Goal: Task Accomplishment & Management: Manage account settings

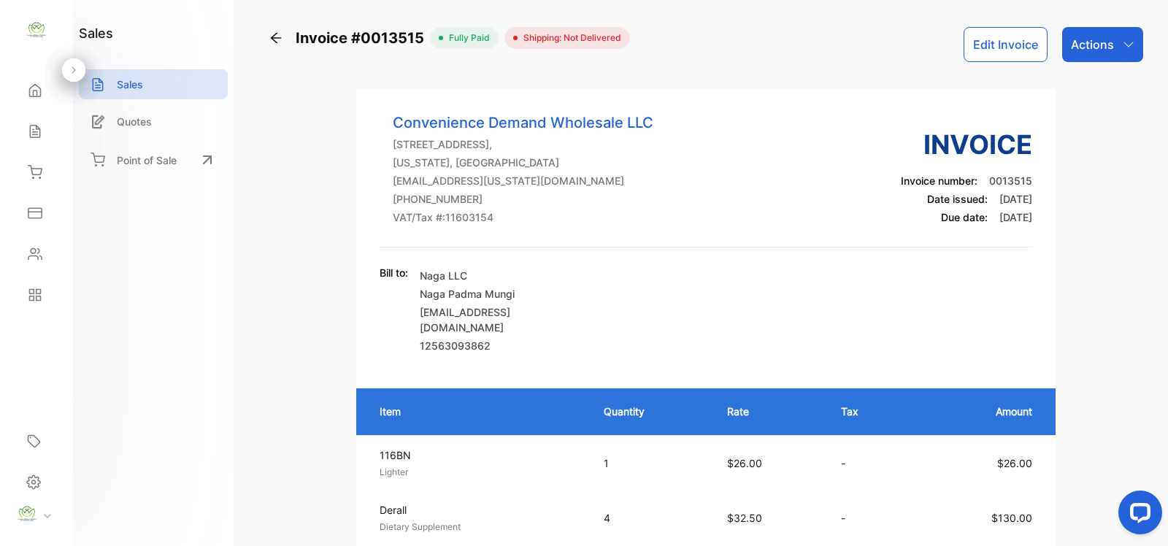
click at [274, 42] on icon at bounding box center [276, 38] width 15 height 15
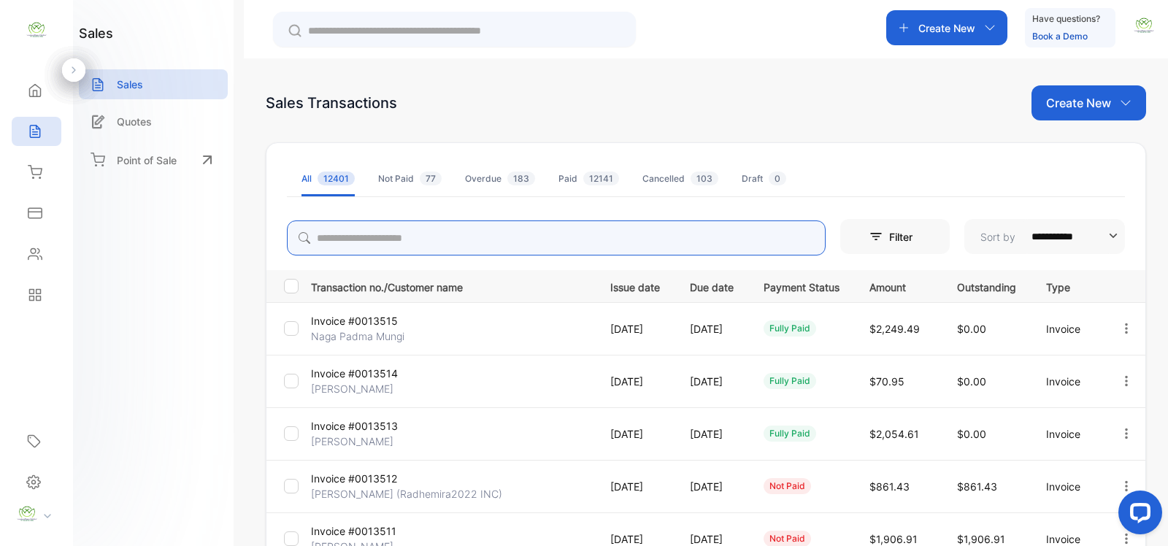
click at [406, 239] on input "search" at bounding box center [556, 237] width 539 height 35
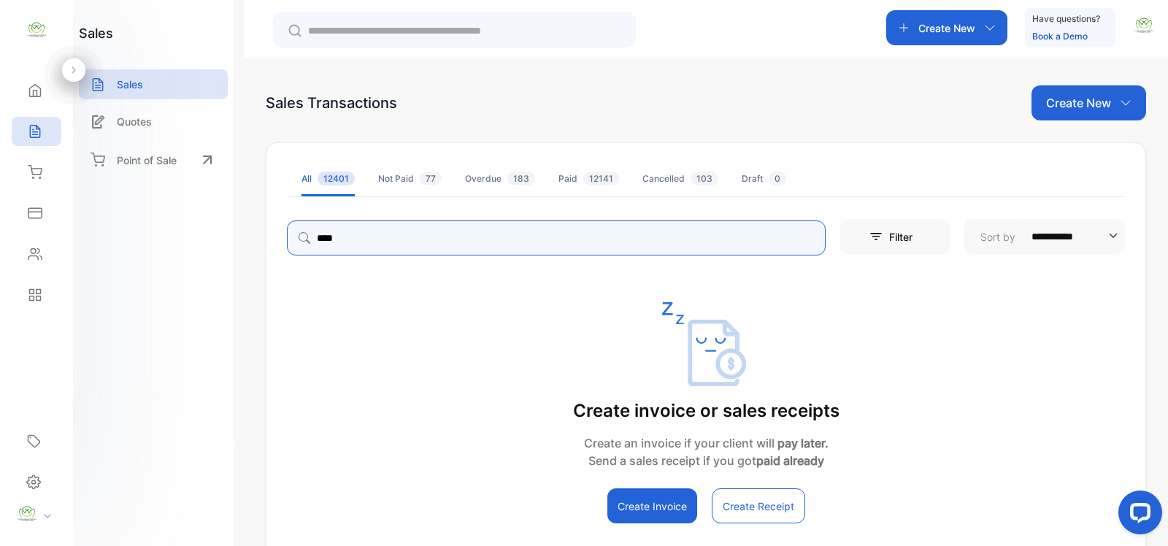
type input "******"
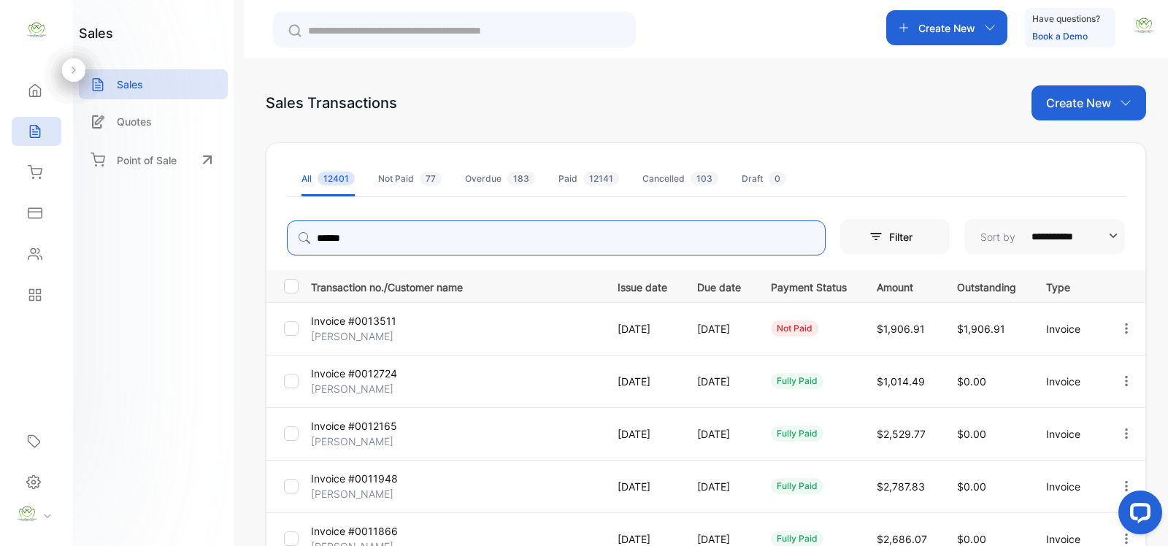
click at [1124, 328] on icon "button" at bounding box center [1126, 328] width 13 height 13
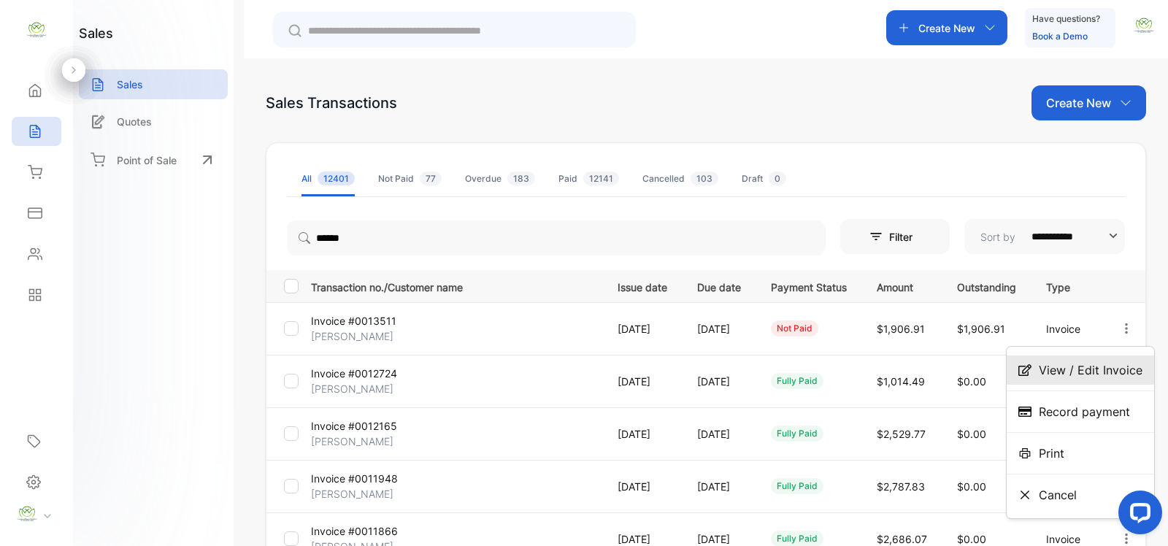
click at [1084, 374] on span "View / Edit Invoice" at bounding box center [1091, 370] width 104 height 18
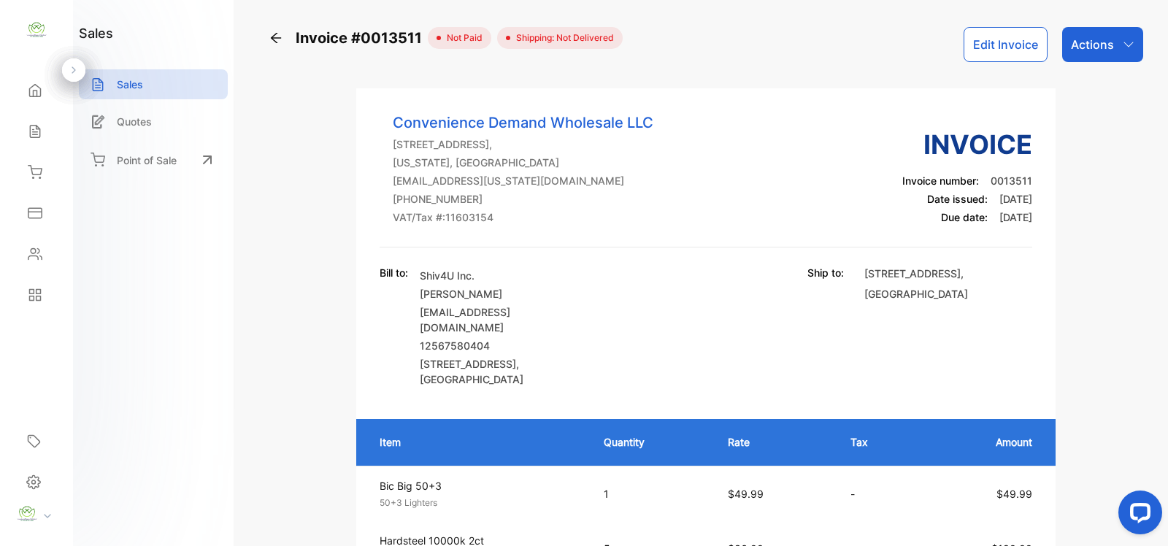
click at [1036, 42] on button "Edit Invoice" at bounding box center [1005, 44] width 84 height 35
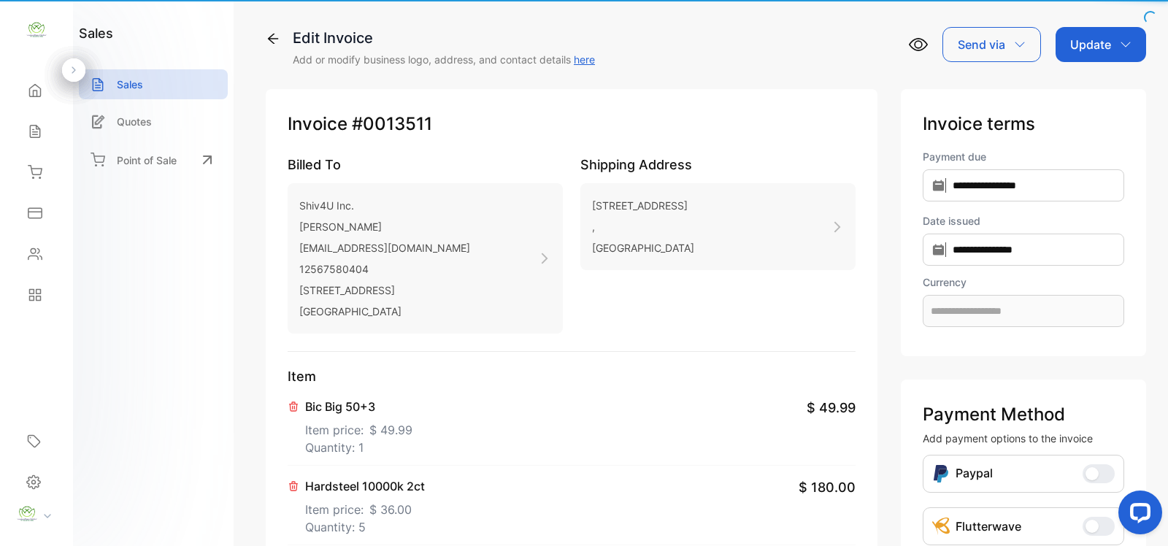
type input "**********"
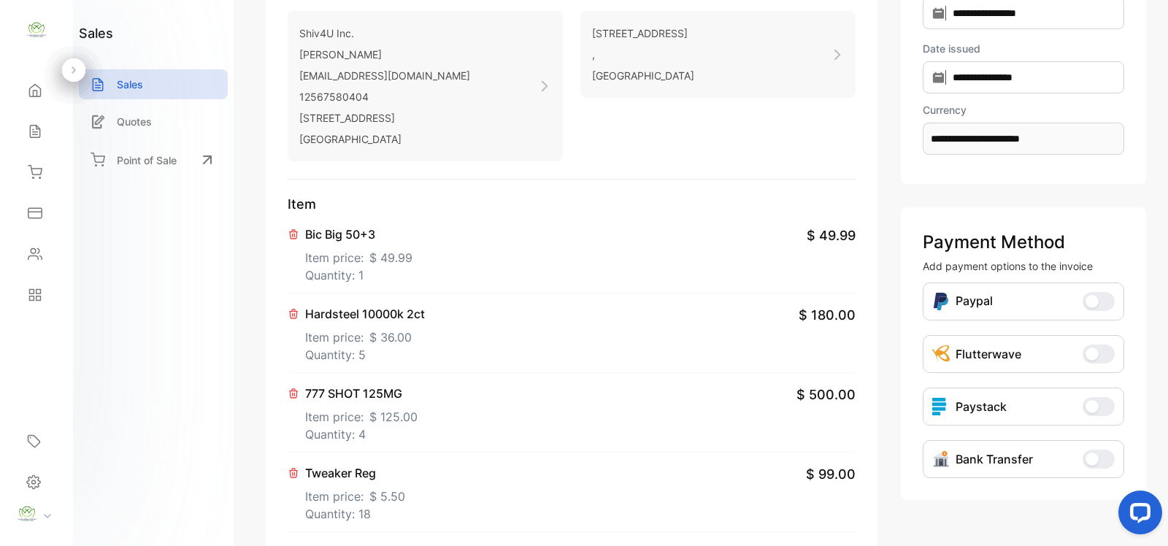
scroll to position [212, 0]
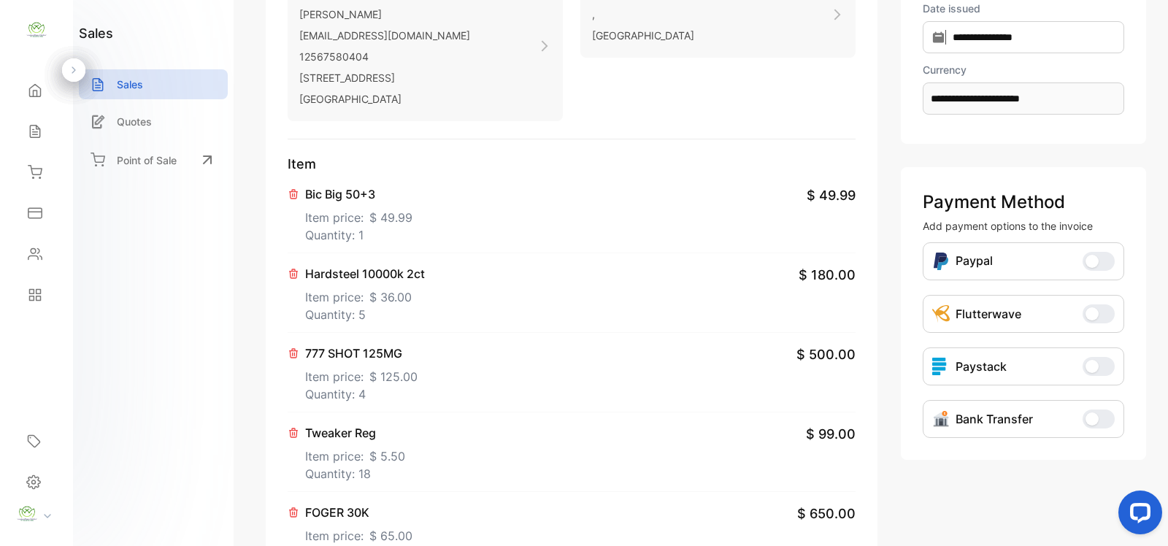
click at [289, 271] on icon at bounding box center [294, 274] width 12 height 12
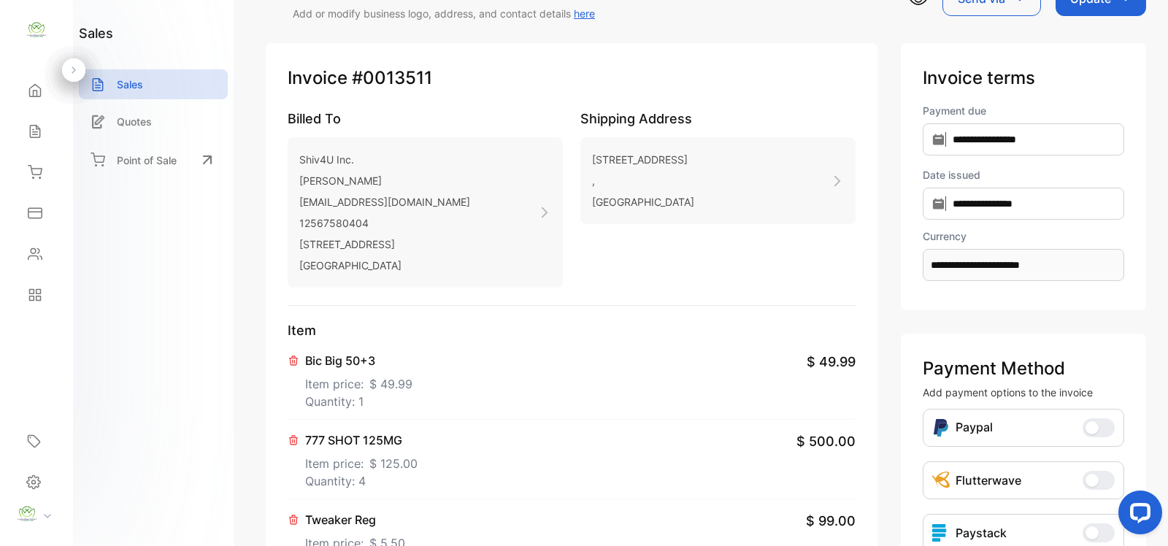
scroll to position [0, 0]
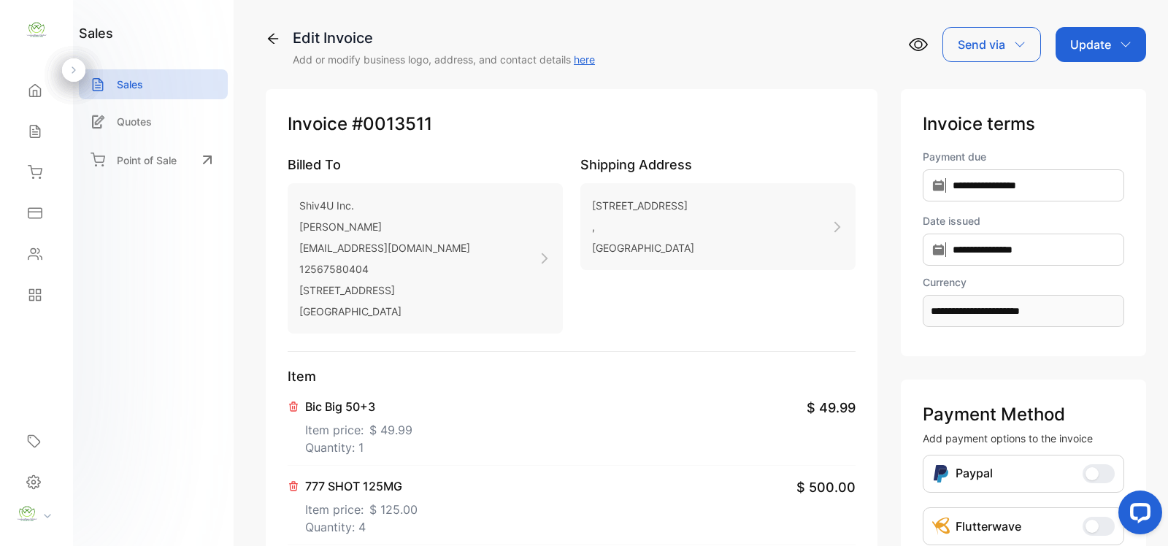
click at [1084, 38] on p "Update" at bounding box center [1090, 45] width 41 height 18
click at [1078, 93] on div "Invoice" at bounding box center [1103, 92] width 84 height 29
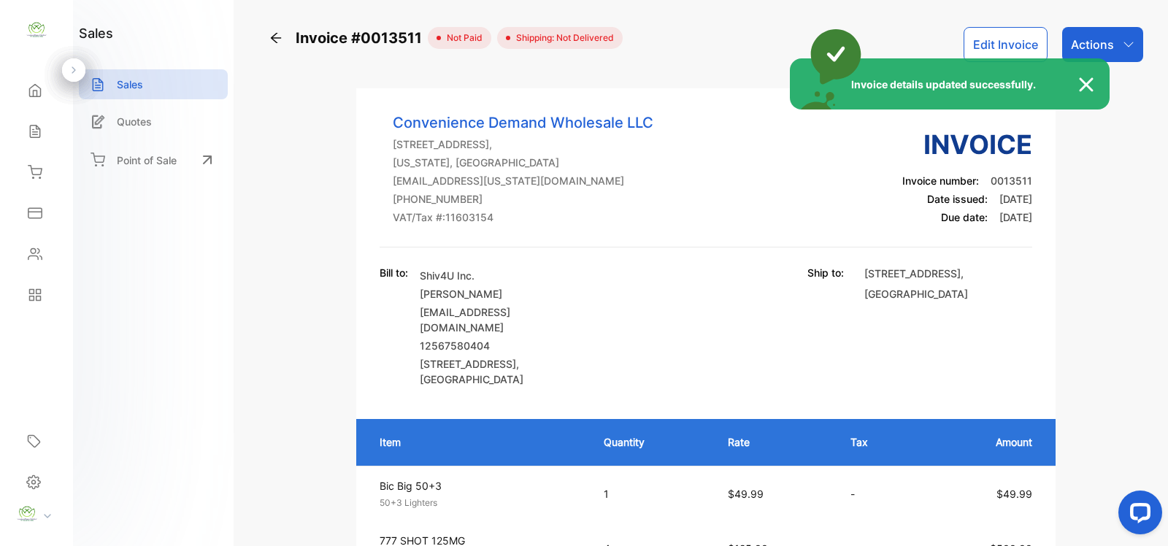
click at [1129, 42] on div "Invoice details updated successfully." at bounding box center [584, 273] width 1168 height 546
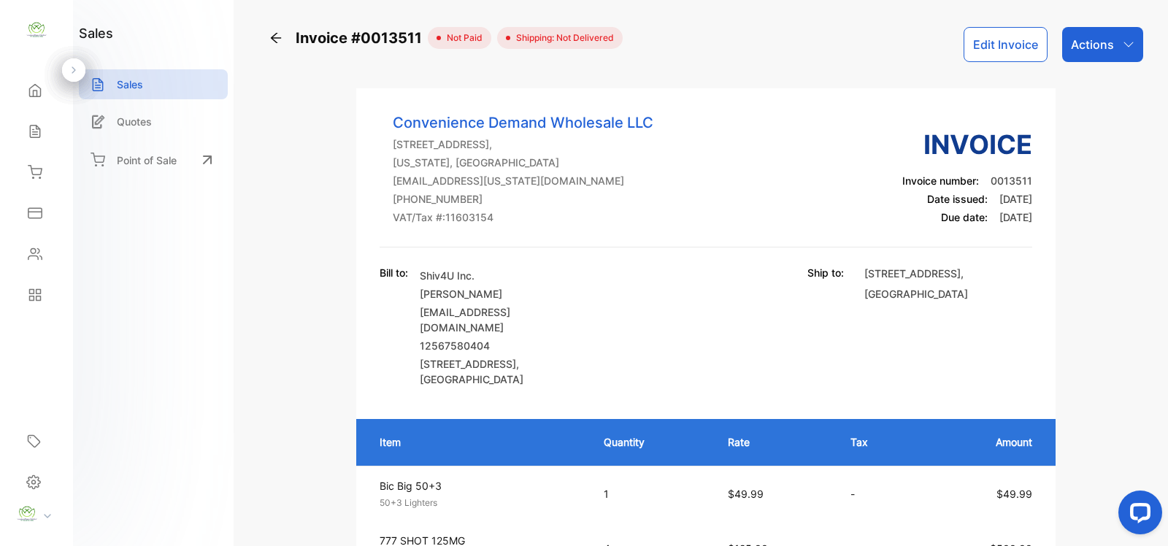
click at [1129, 42] on icon "button" at bounding box center [1128, 45] width 12 height 12
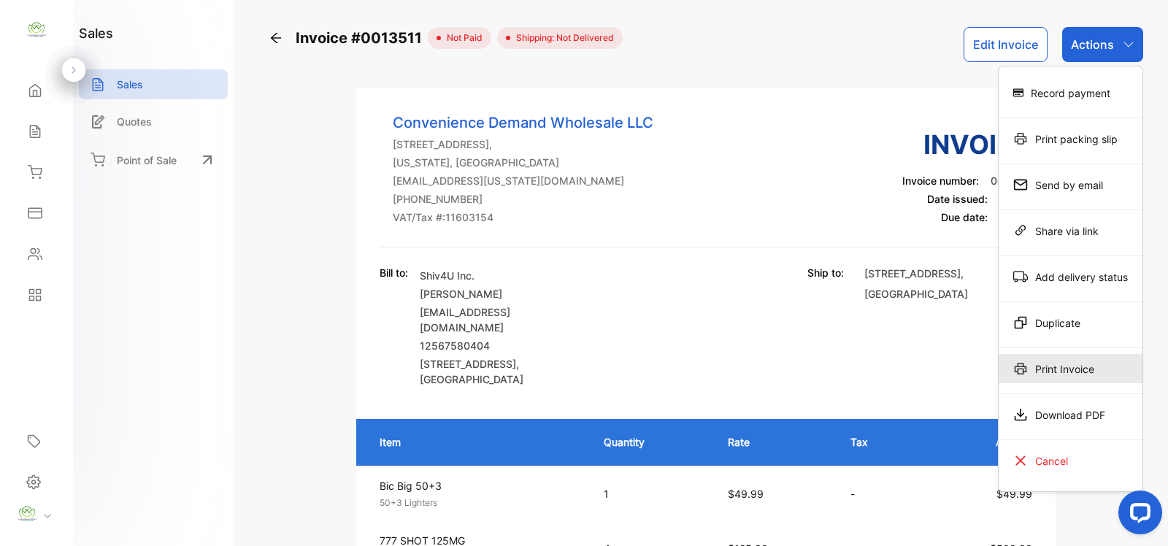
click at [1067, 377] on div "Print Invoice" at bounding box center [1070, 368] width 144 height 29
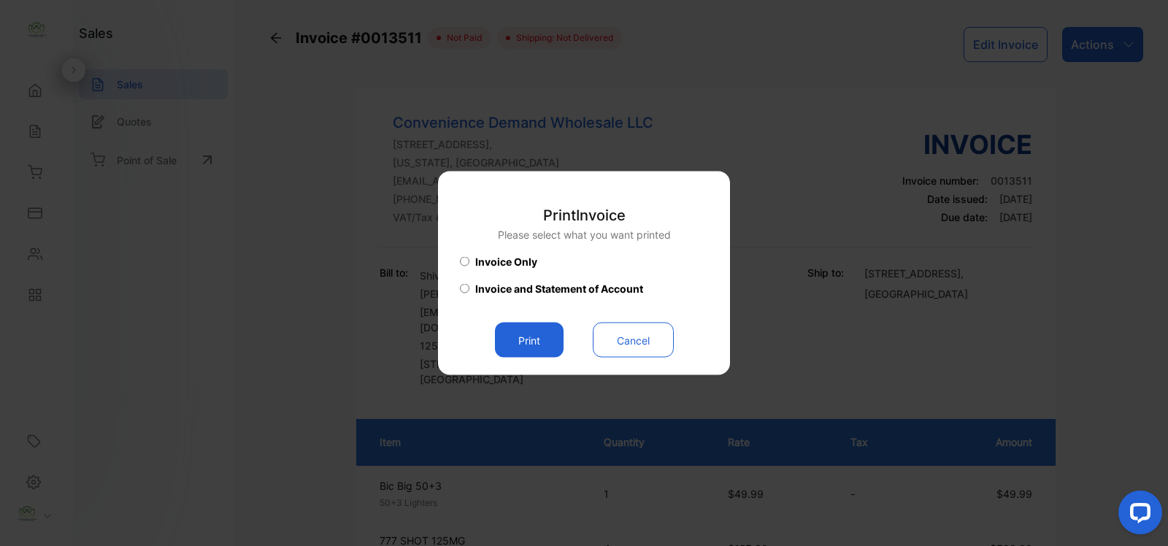
click at [509, 340] on button "Print" at bounding box center [529, 340] width 69 height 35
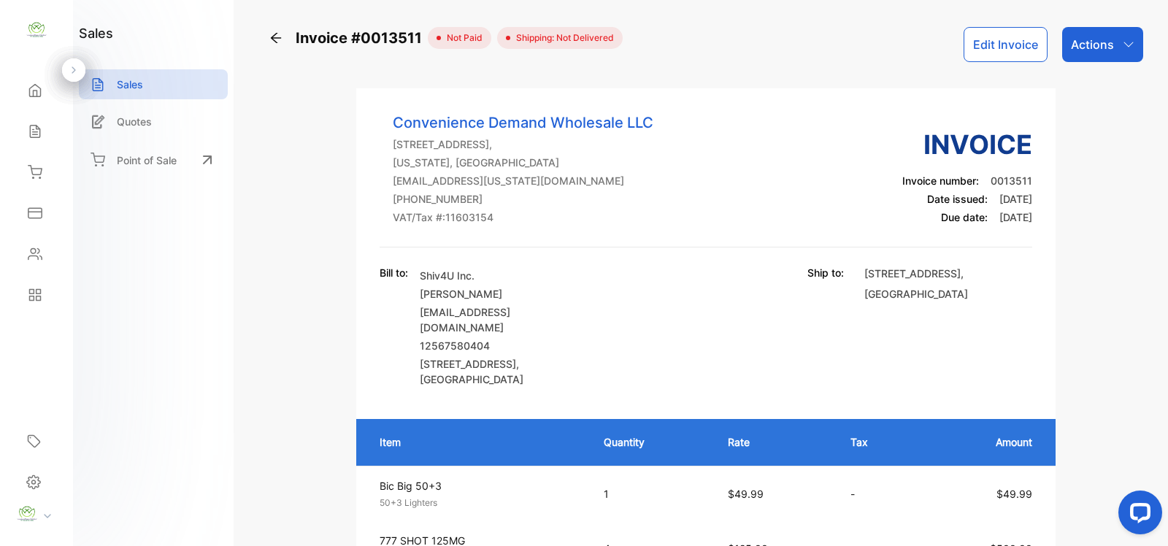
click at [282, 36] on icon at bounding box center [276, 38] width 15 height 15
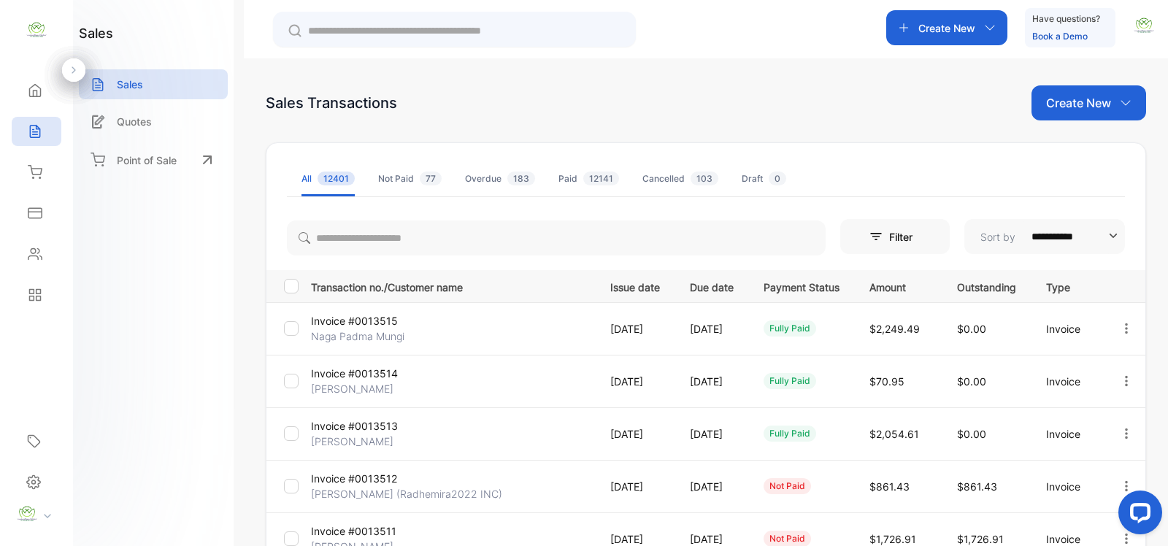
click at [1074, 107] on p "Create New" at bounding box center [1078, 103] width 65 height 18
click at [1060, 161] on div "Invoice" at bounding box center [1094, 150] width 102 height 29
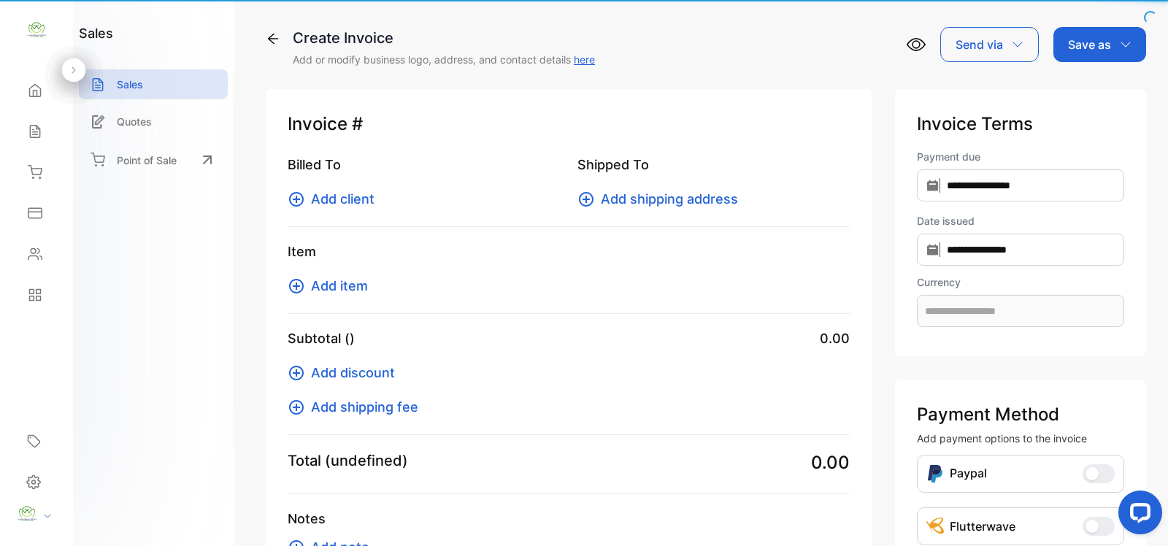
type input "**********"
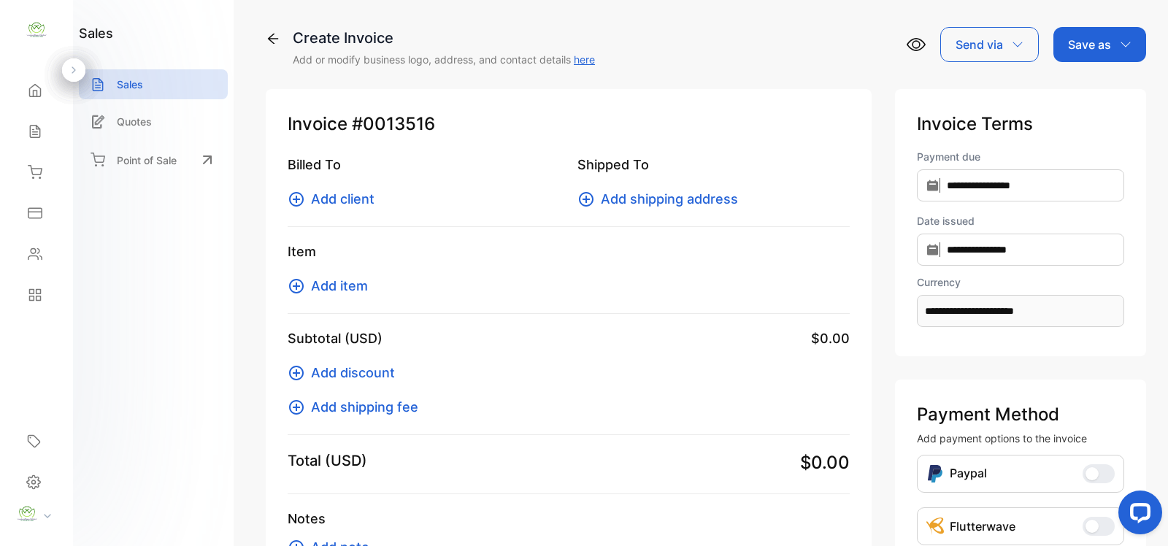
click at [347, 282] on span "Add item" at bounding box center [339, 286] width 57 height 20
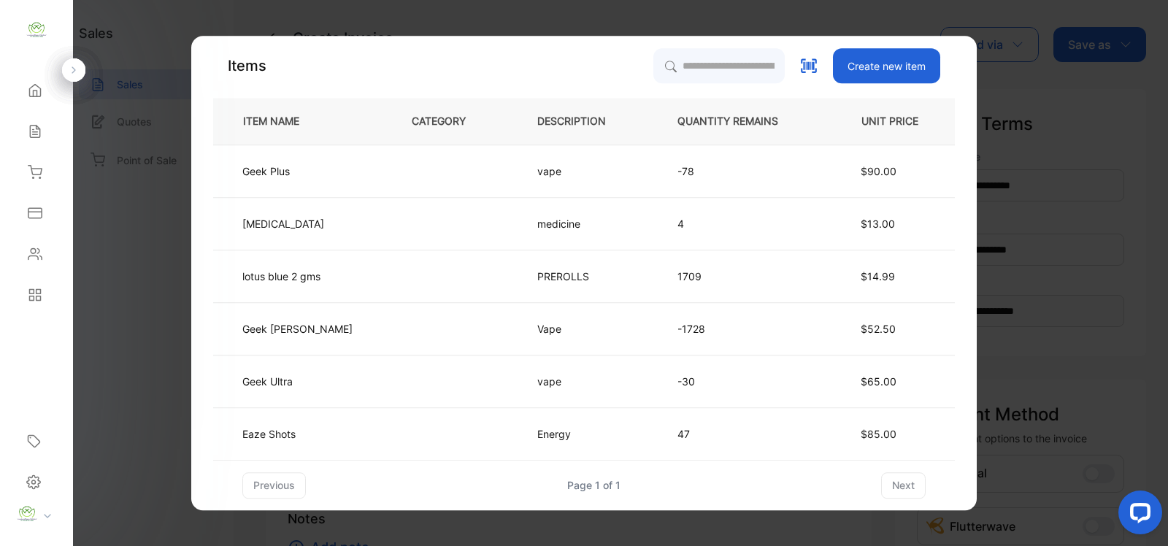
click at [661, 84] on div "Items Create new item ITEM NAME CATEGORY DESCRIPTION QUANTITY REMAINS UNIT PRIC…" at bounding box center [583, 273] width 741 height 450
click at [669, 72] on input "search" at bounding box center [718, 65] width 133 height 36
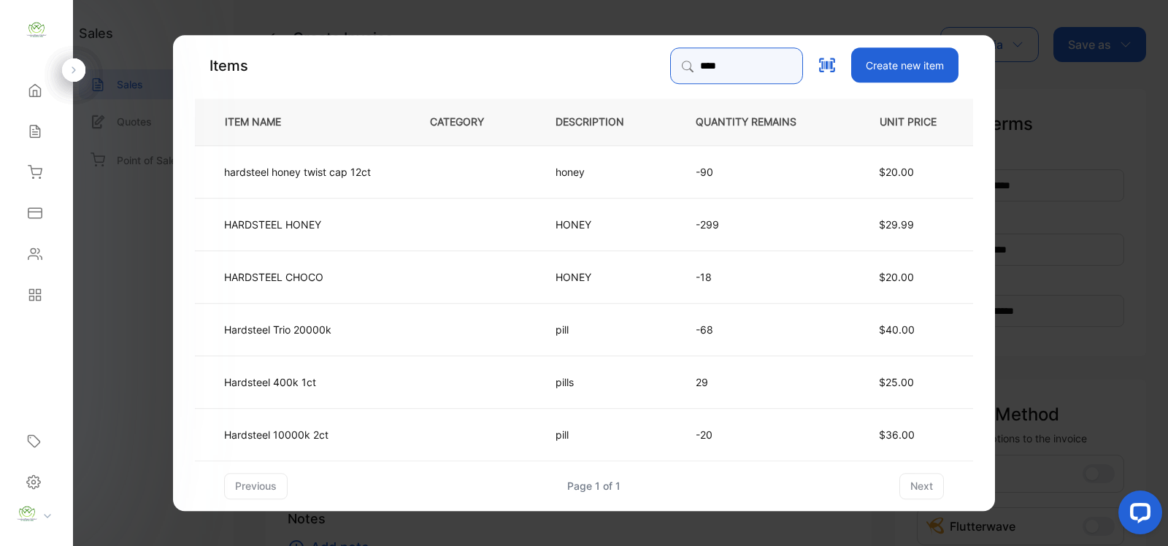
type input "****"
click at [577, 434] on p "pill" at bounding box center [574, 433] width 39 height 15
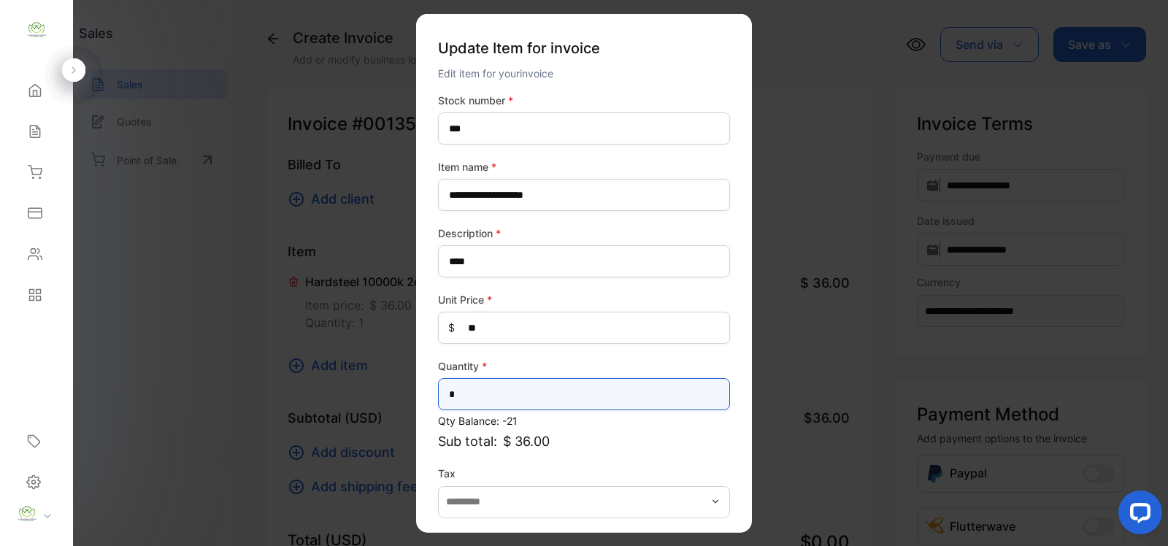
click at [571, 398] on input "*" at bounding box center [584, 394] width 292 height 32
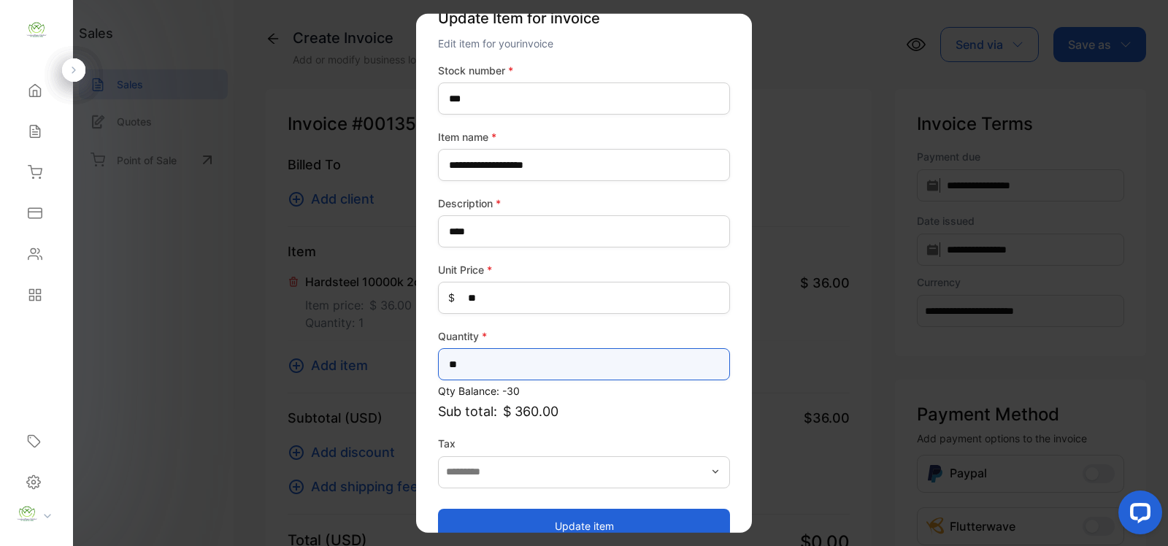
scroll to position [57, 0]
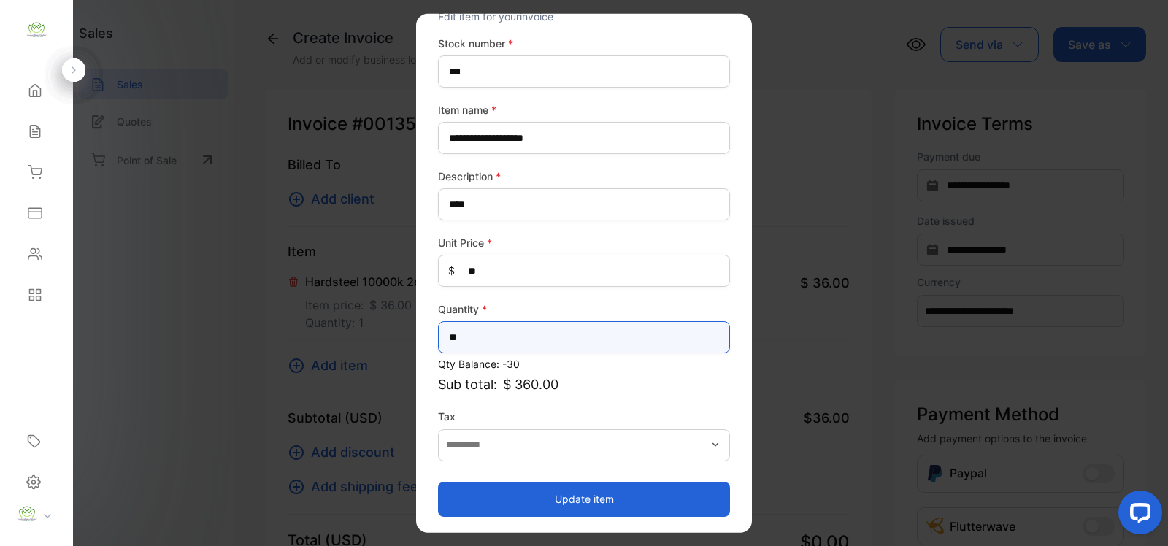
type input "**"
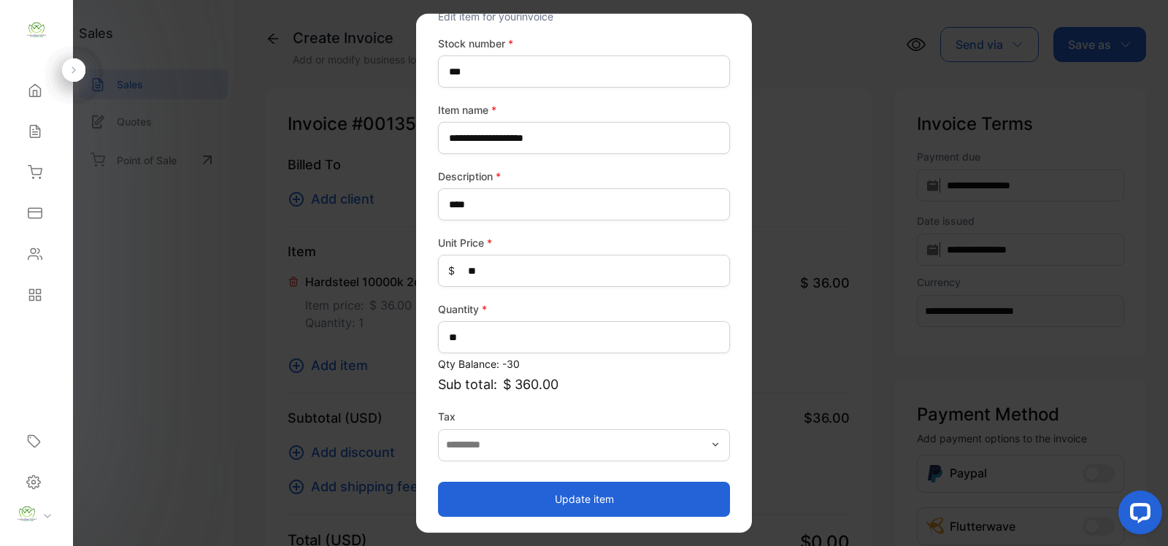
click at [628, 490] on button "Update item" at bounding box center [584, 498] width 292 height 35
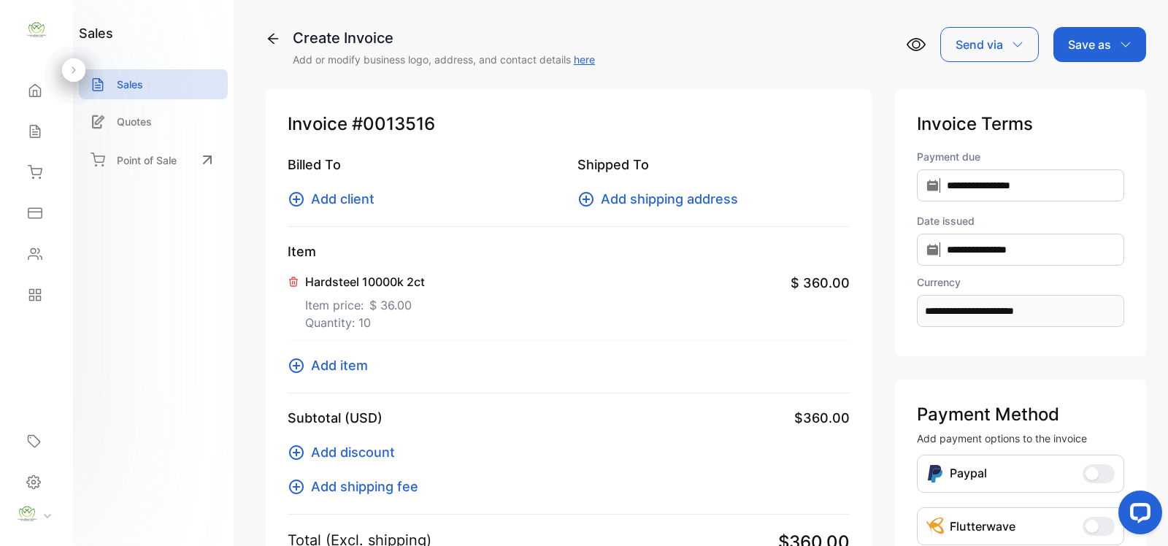
click at [298, 361] on icon at bounding box center [297, 366] width 18 height 18
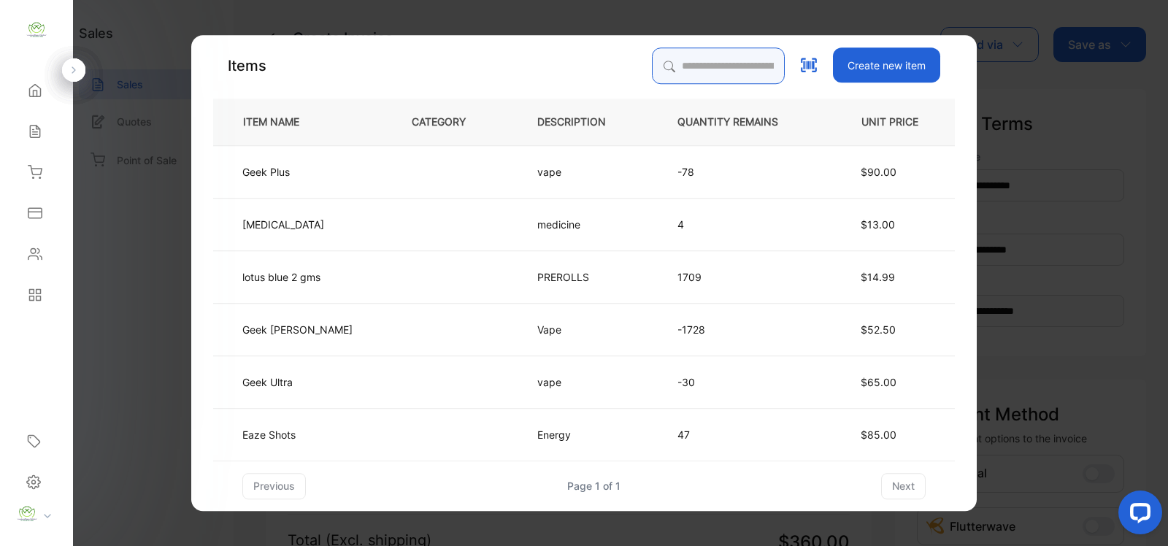
click at [655, 69] on input "search" at bounding box center [718, 65] width 133 height 36
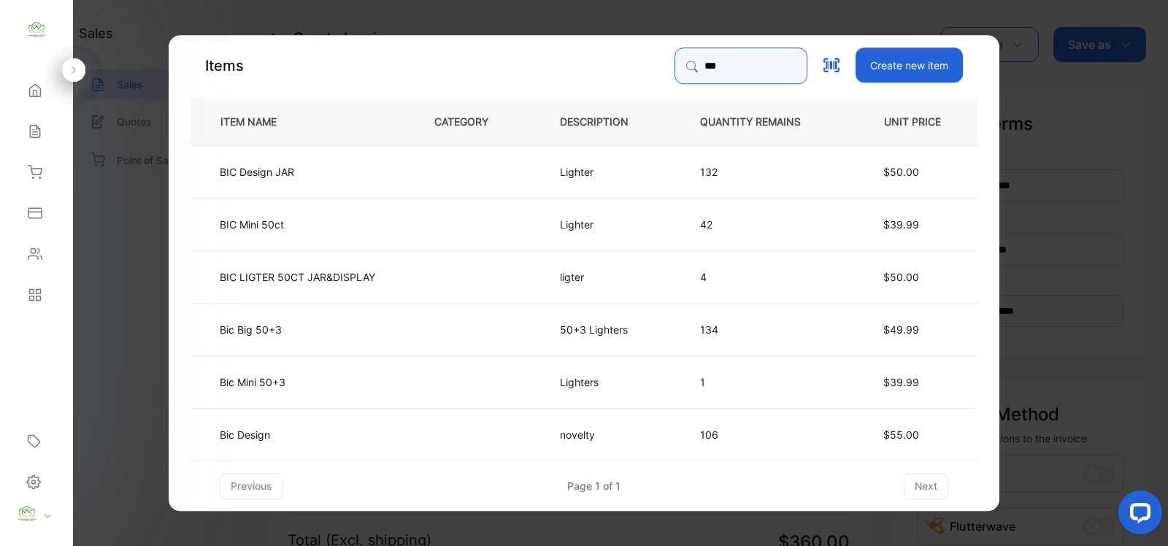
type input "***"
click at [440, 326] on td at bounding box center [473, 328] width 126 height 53
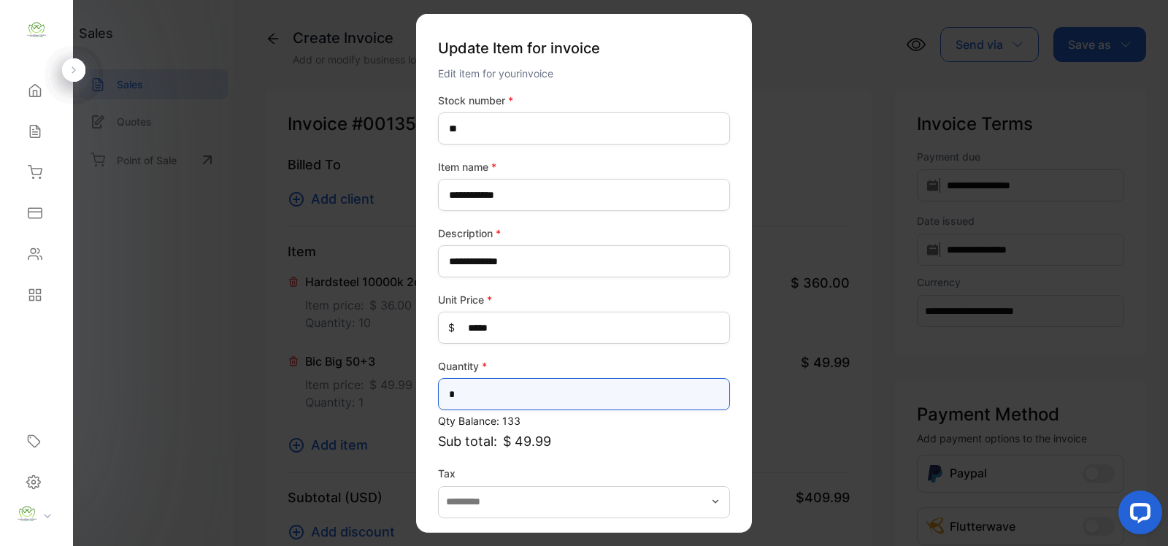
drag, startPoint x: 501, startPoint y: 390, endPoint x: 394, endPoint y: 395, distance: 107.4
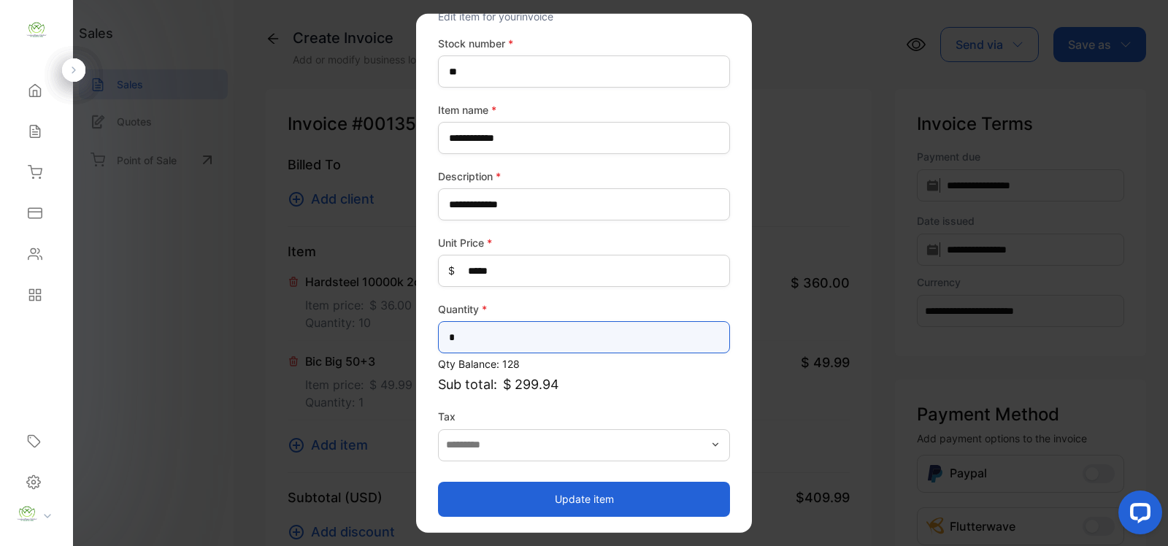
type input "*"
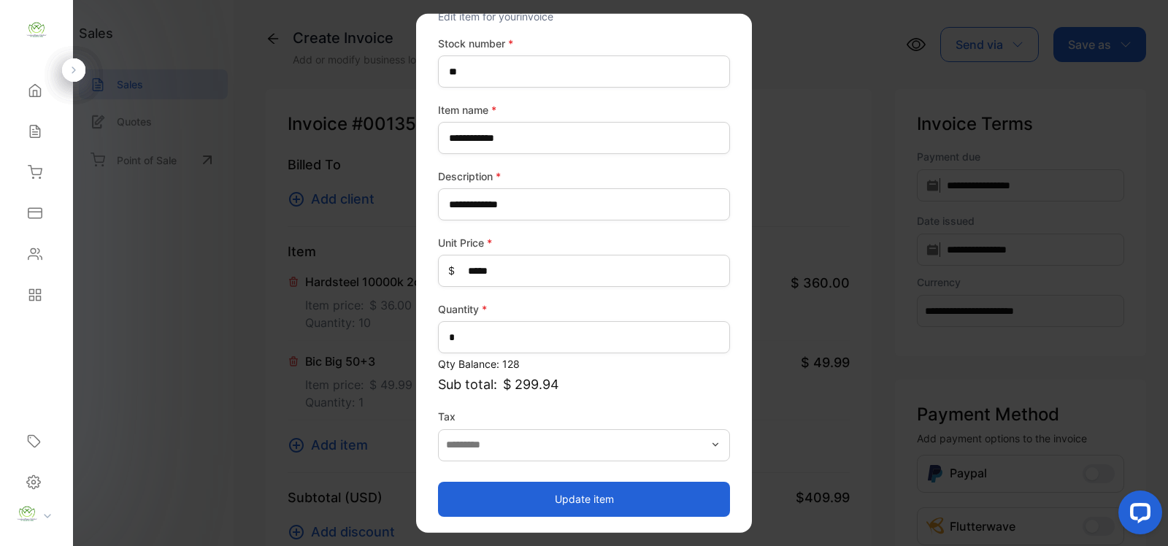
click at [596, 489] on button "Update item" at bounding box center [584, 498] width 292 height 35
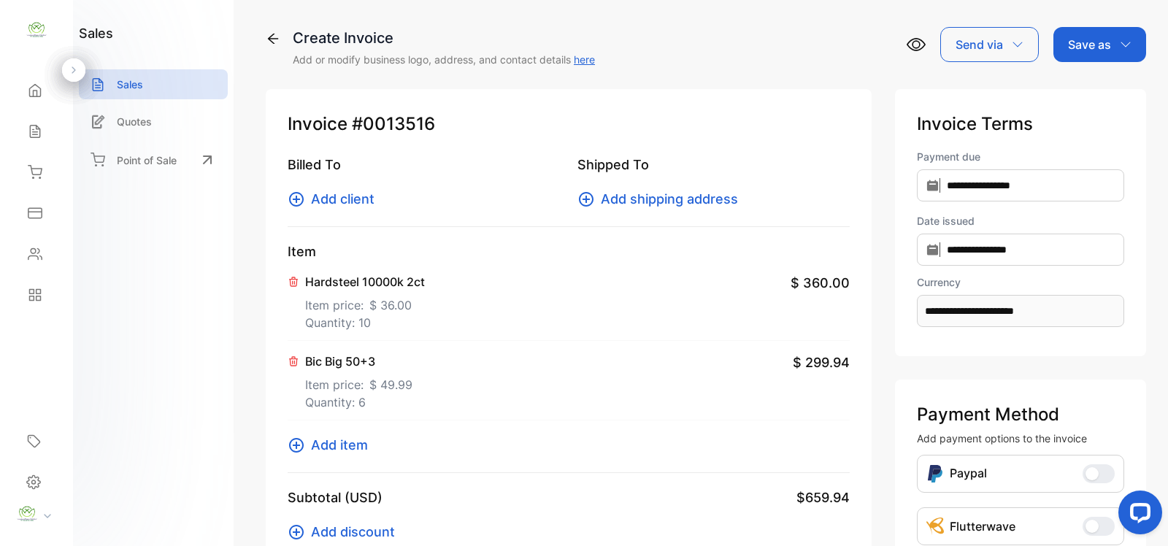
click at [349, 199] on span "Add client" at bounding box center [342, 199] width 63 height 20
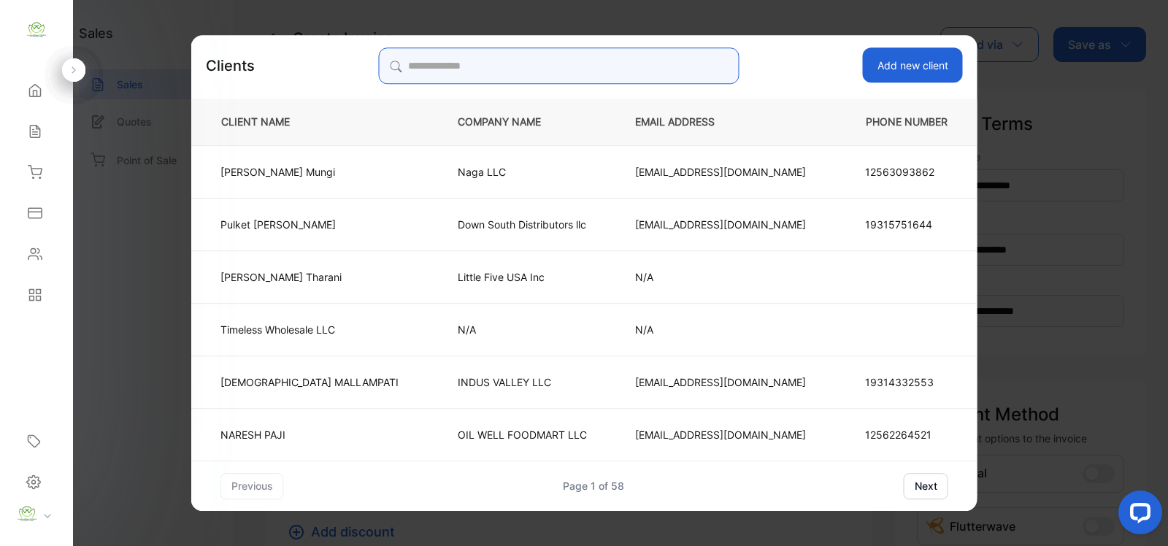
click at [531, 70] on input "search" at bounding box center [558, 65] width 361 height 36
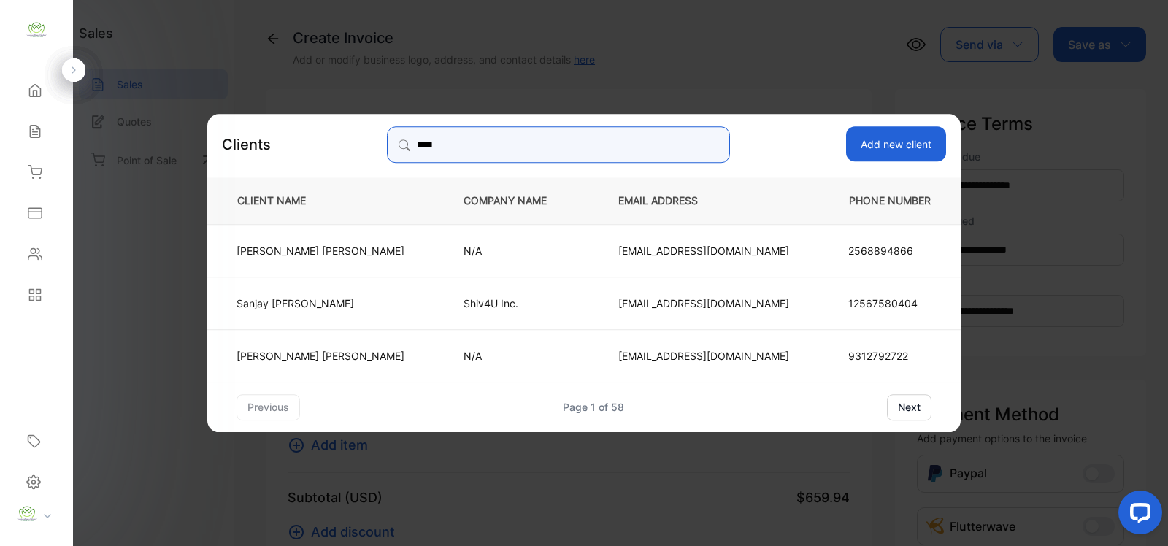
type input "****"
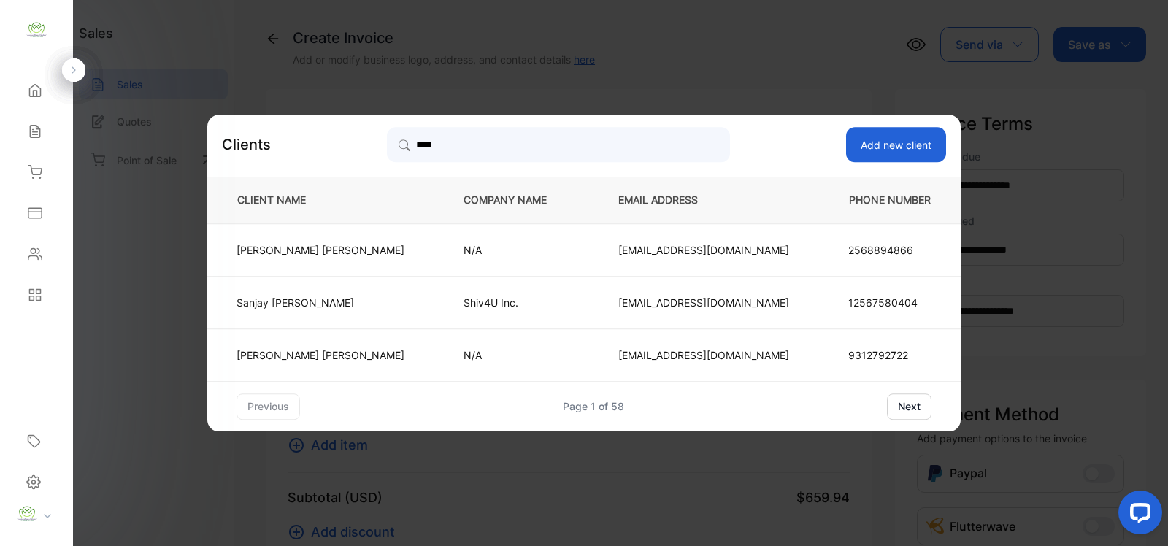
click at [343, 288] on td "Sanjay patel" at bounding box center [323, 302] width 232 height 53
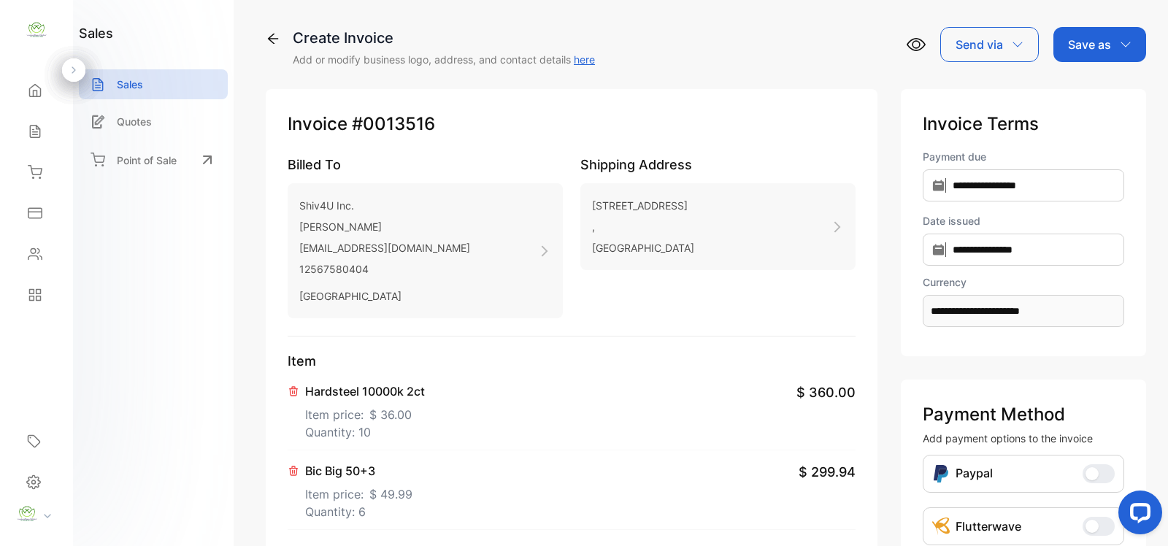
click at [1078, 47] on p "Save as" at bounding box center [1089, 45] width 43 height 18
click at [1076, 91] on div "Invoice" at bounding box center [1096, 92] width 84 height 29
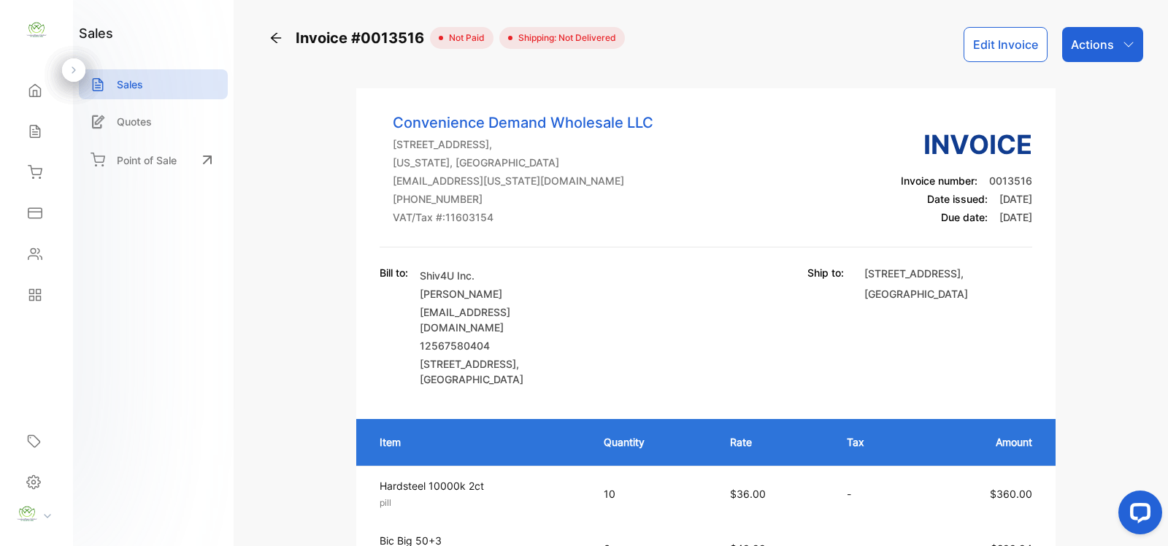
click at [1081, 45] on p "Actions" at bounding box center [1092, 45] width 43 height 18
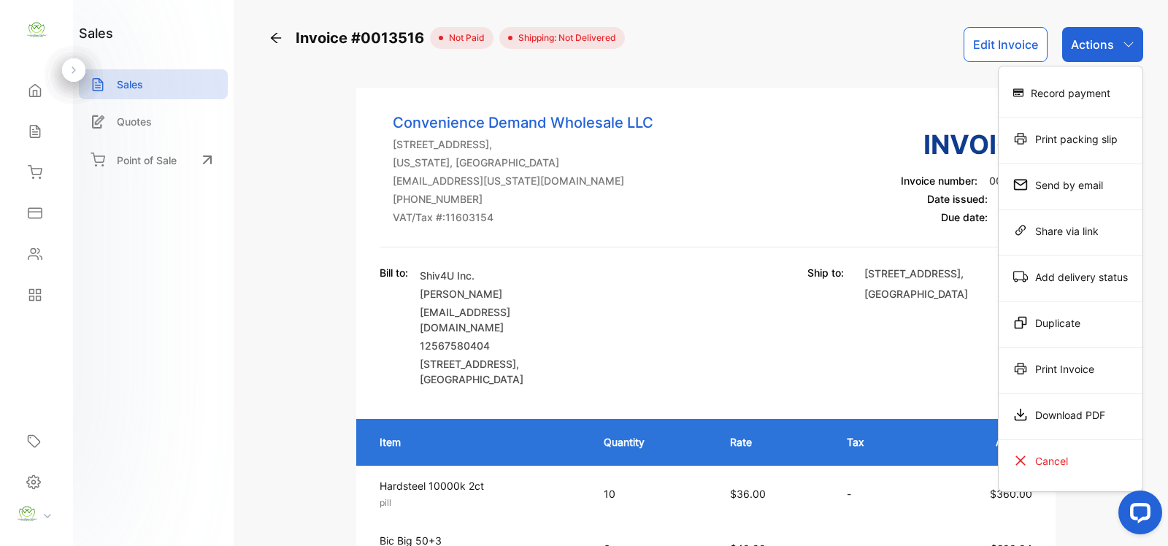
click at [1066, 380] on div "Print Invoice" at bounding box center [1070, 368] width 144 height 29
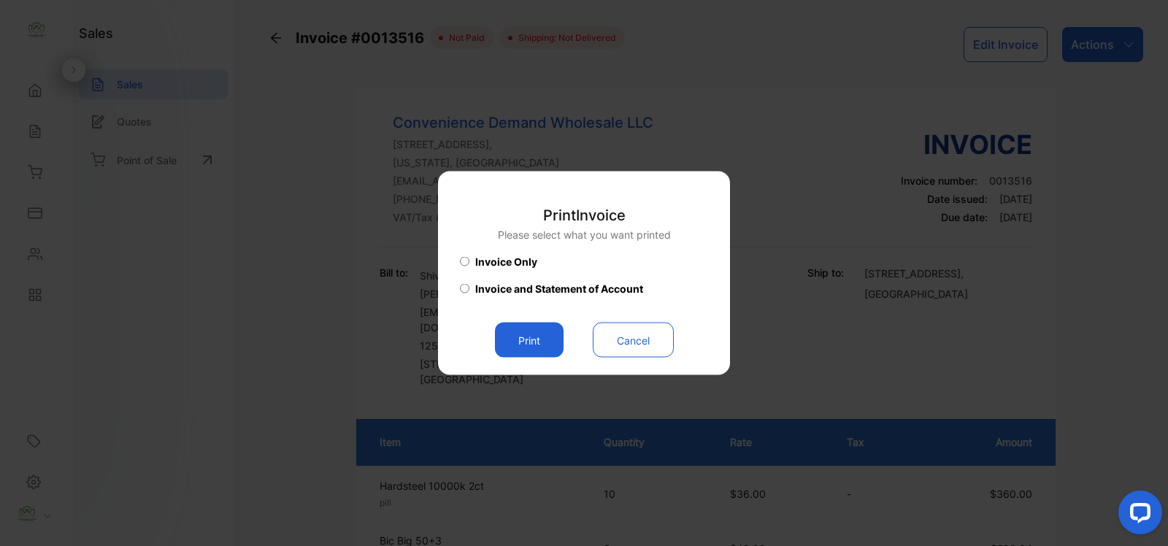
click at [544, 344] on button "Print" at bounding box center [529, 340] width 69 height 35
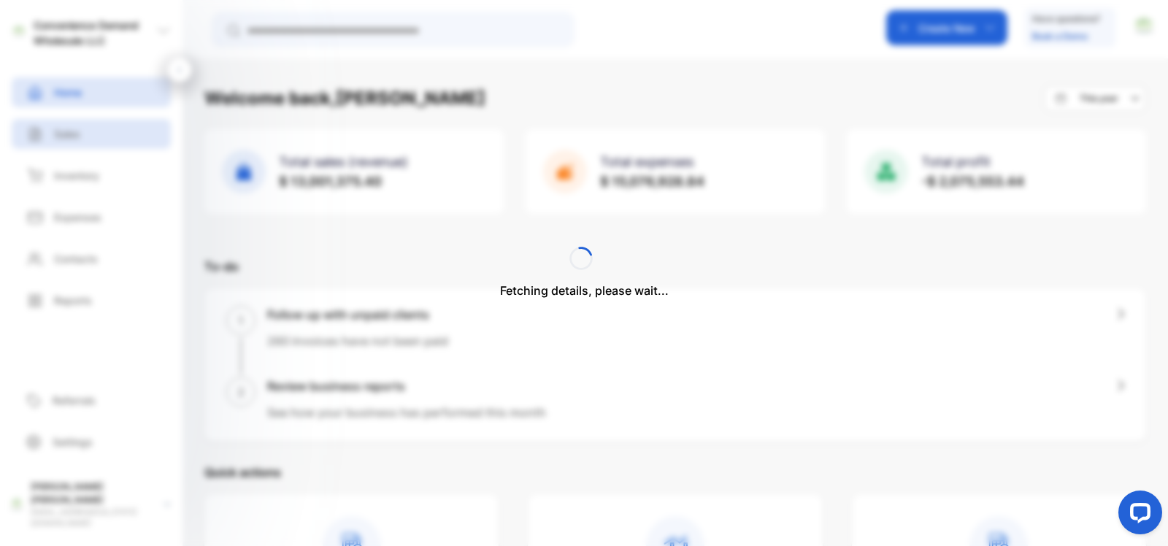
click at [84, 142] on div "Fetching details, please wait..." at bounding box center [584, 273] width 1168 height 546
click at [78, 136] on p "Sales" at bounding box center [67, 133] width 26 height 15
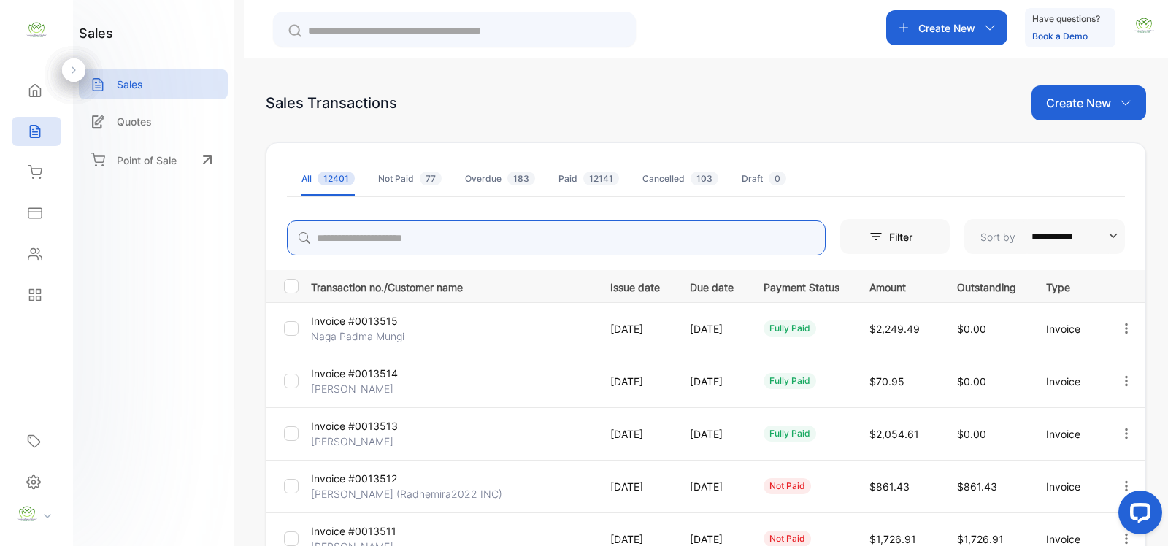
click at [358, 238] on input "search" at bounding box center [556, 237] width 539 height 35
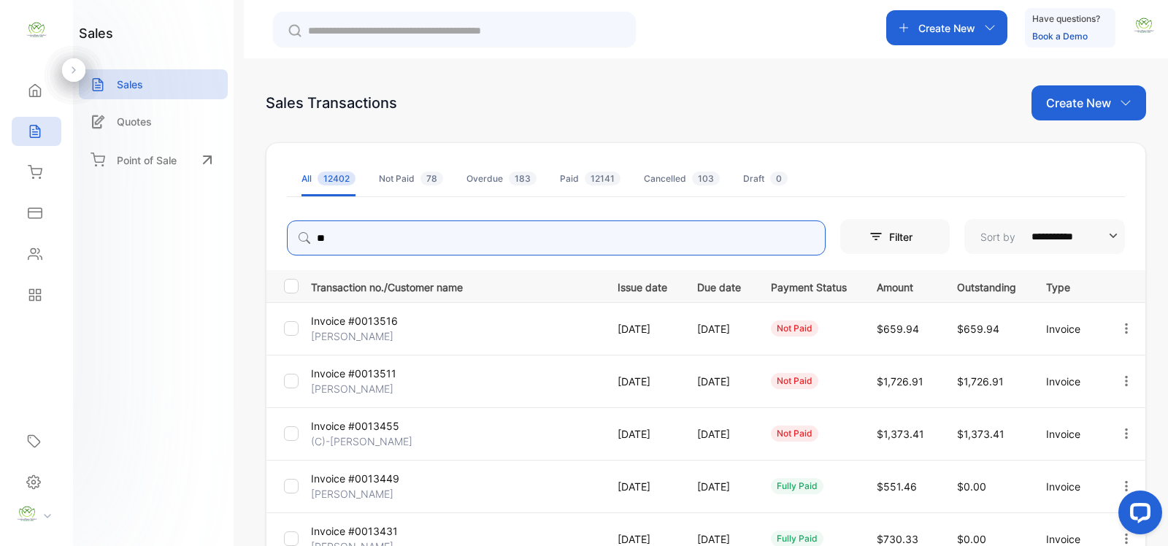
type input "*"
click at [1126, 326] on icon "button" at bounding box center [1126, 328] width 13 height 13
type input "*****"
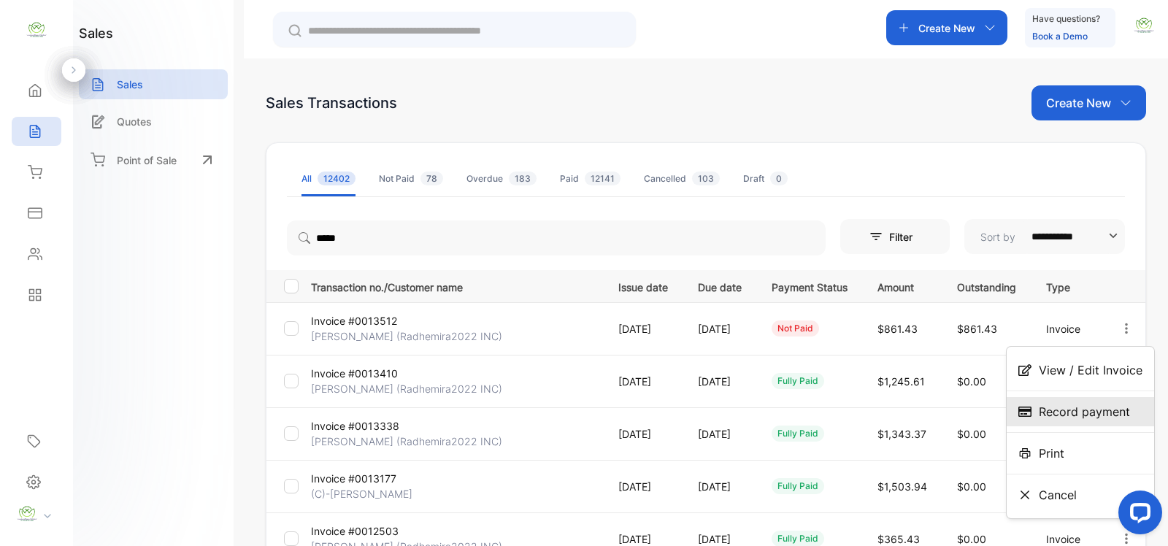
click at [1063, 425] on div "Record payment" at bounding box center [1079, 411] width 147 height 29
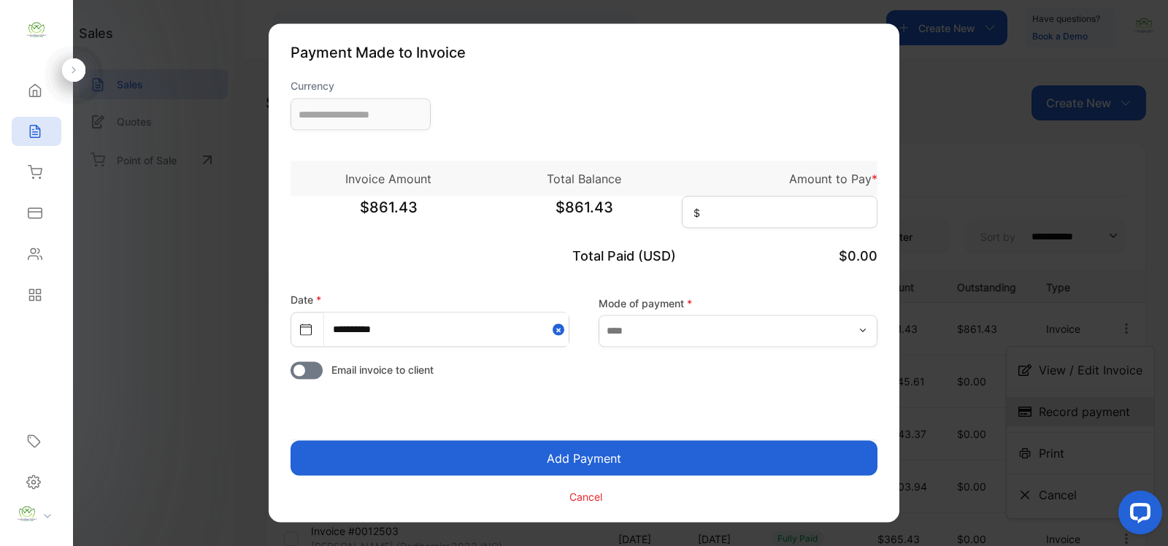
type input "**********"
click at [756, 215] on input at bounding box center [780, 212] width 196 height 32
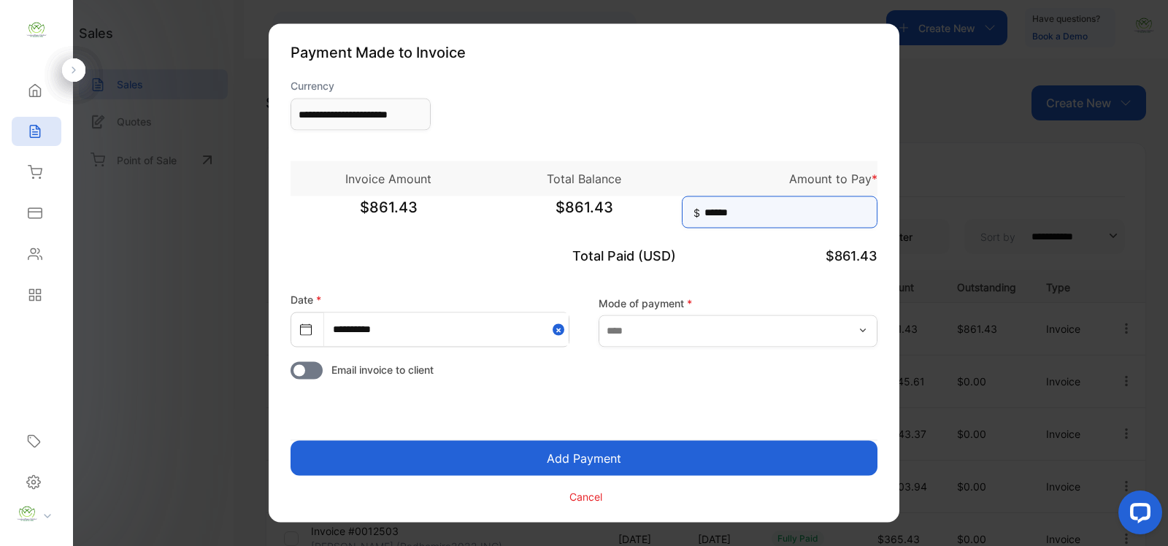
type input "******"
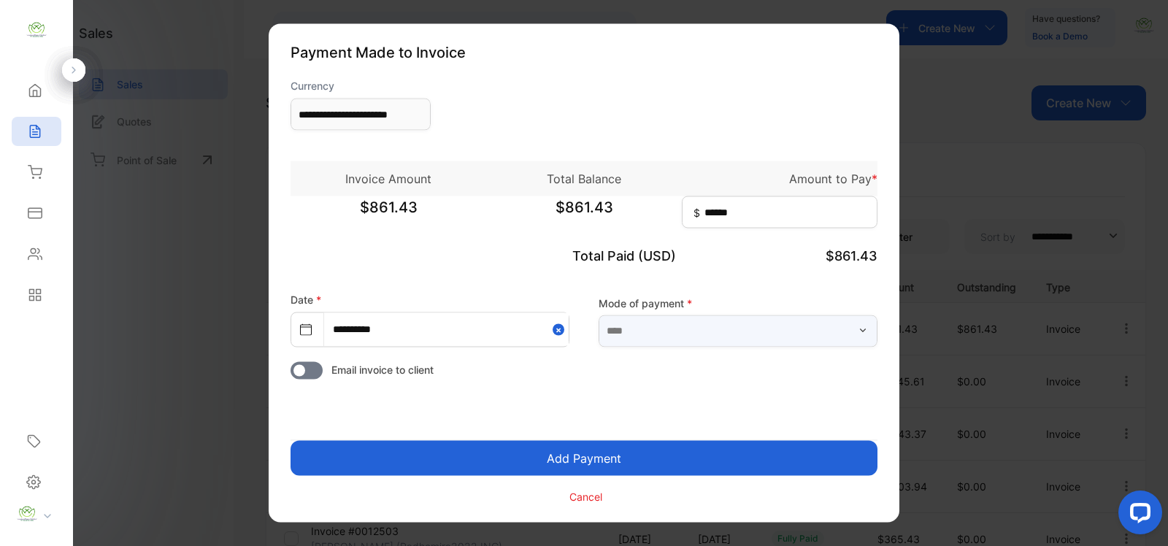
click at [657, 332] on input "text" at bounding box center [737, 331] width 279 height 32
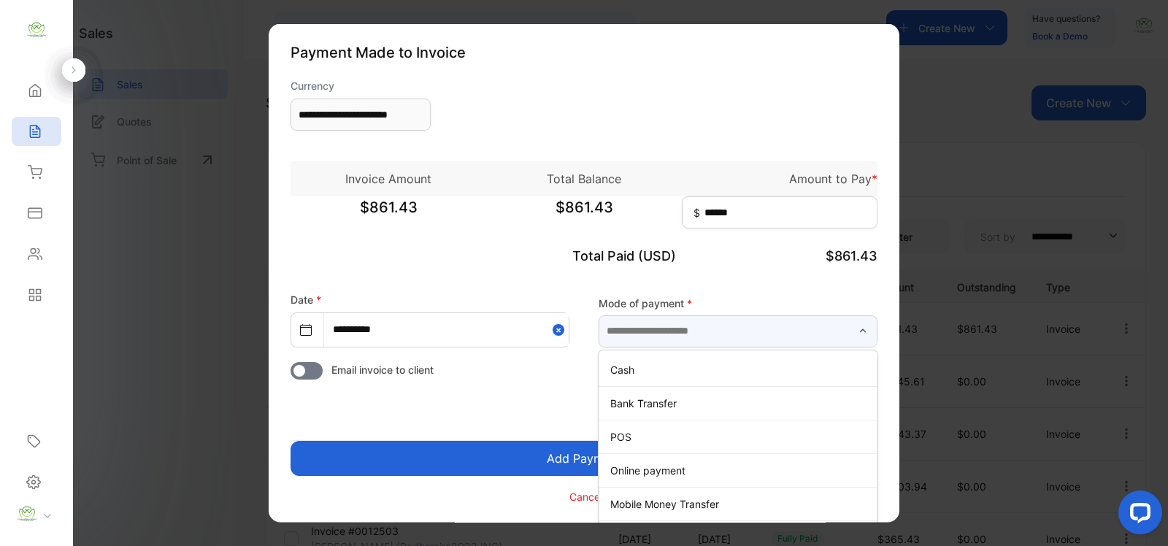
type input "**********"
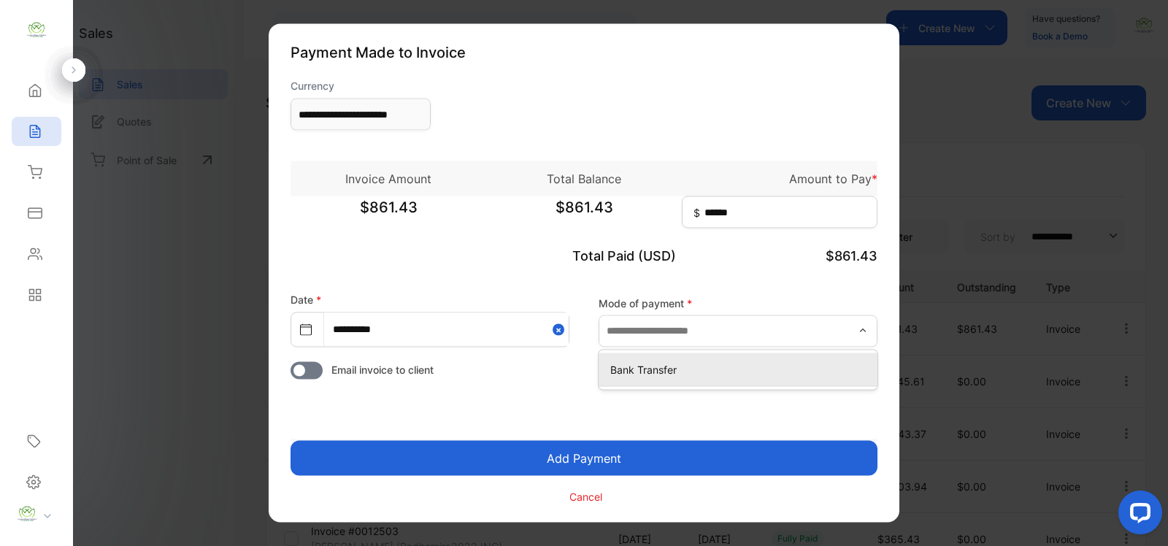
click at [558, 450] on button "Add Payment" at bounding box center [583, 458] width 587 height 35
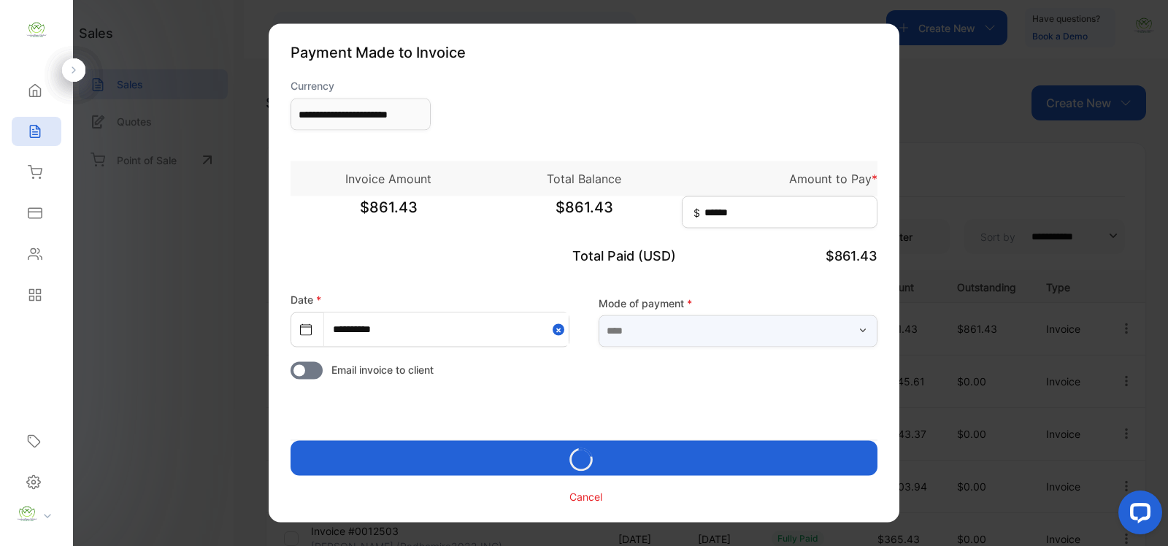
click at [647, 325] on input "text" at bounding box center [737, 331] width 279 height 32
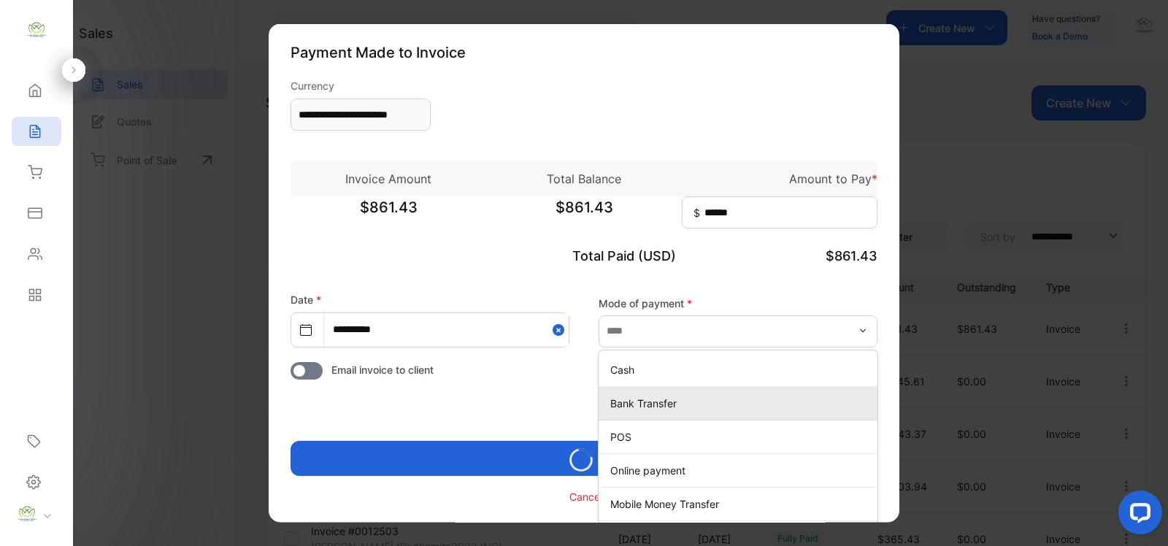
click at [639, 400] on p "Bank Transfer" at bounding box center [740, 402] width 261 height 15
type input "**********"
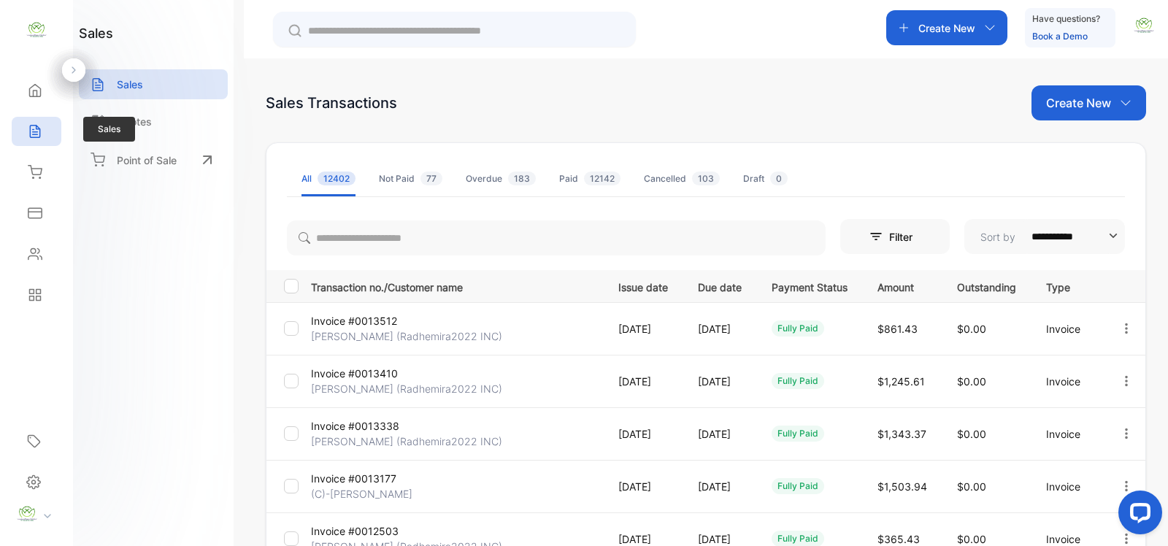
click at [33, 128] on icon at bounding box center [35, 131] width 15 height 15
click at [34, 93] on icon at bounding box center [35, 90] width 15 height 15
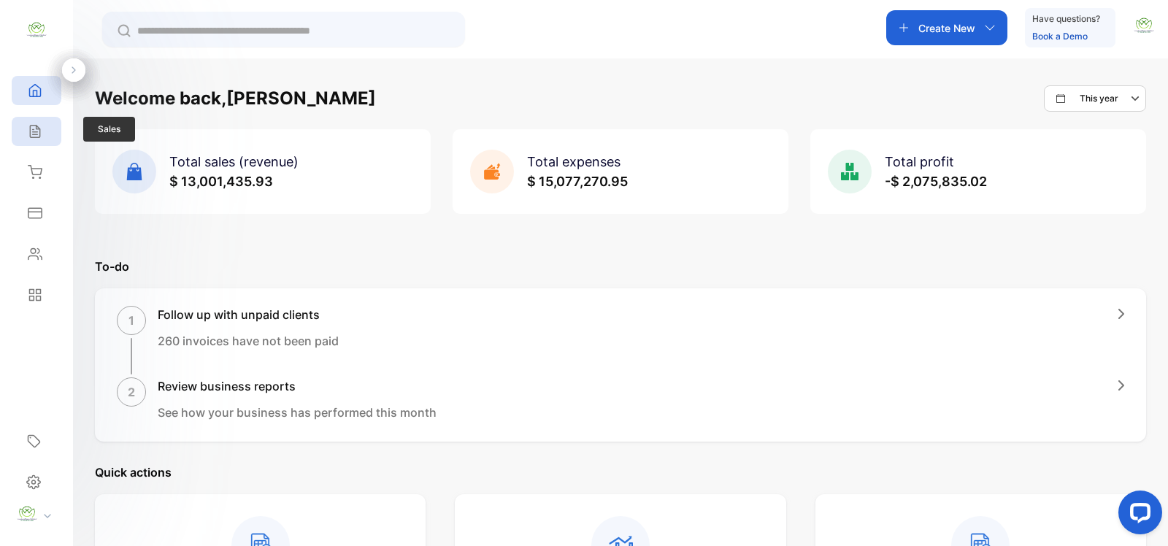
click at [57, 133] on div "Sales" at bounding box center [37, 131] width 50 height 29
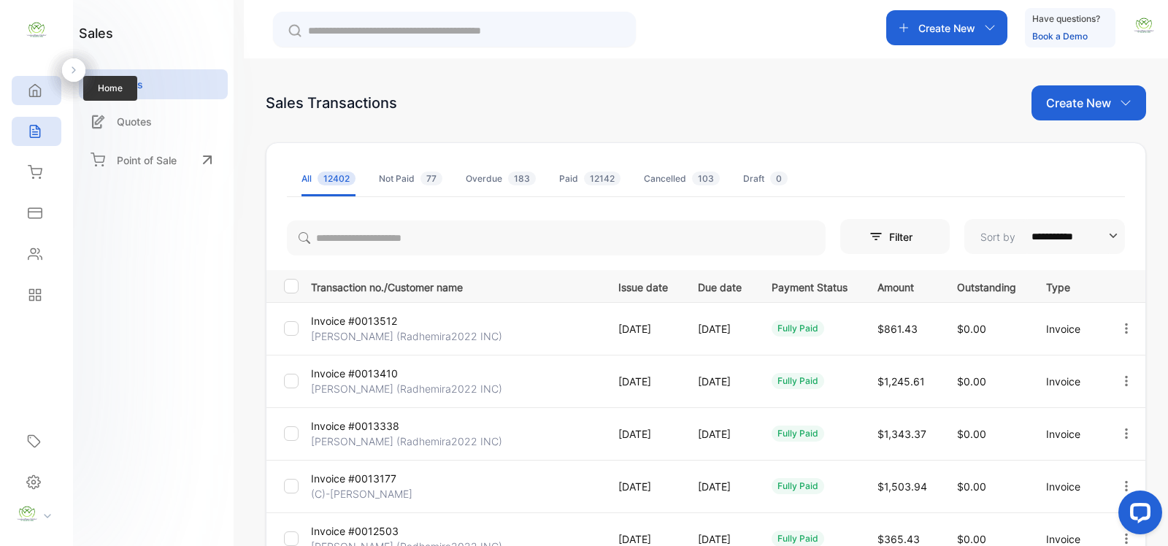
click at [39, 88] on icon at bounding box center [35, 91] width 11 height 12
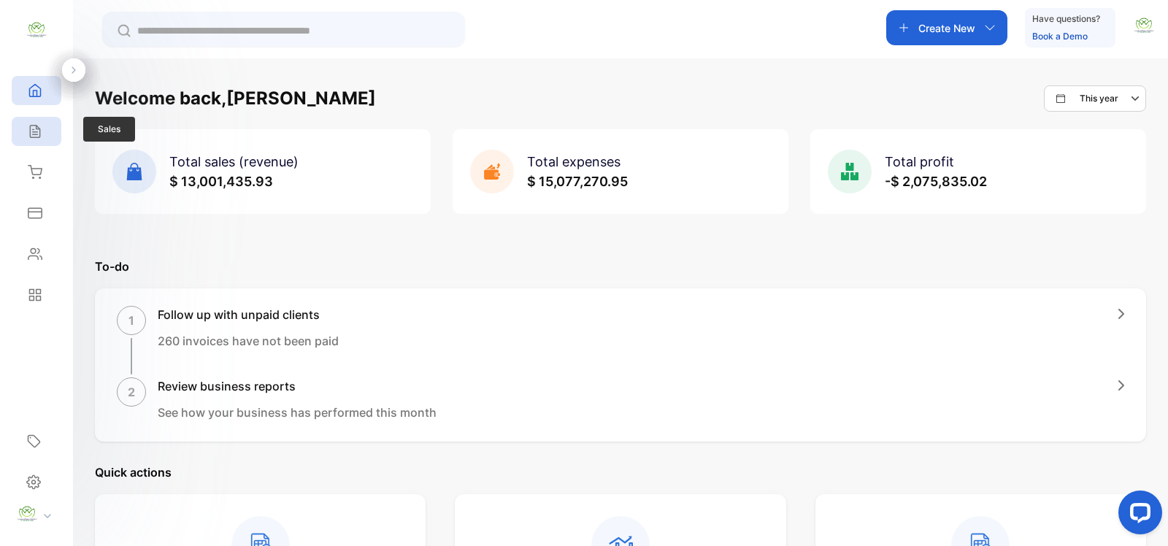
click at [55, 132] on div "Sales" at bounding box center [37, 131] width 50 height 29
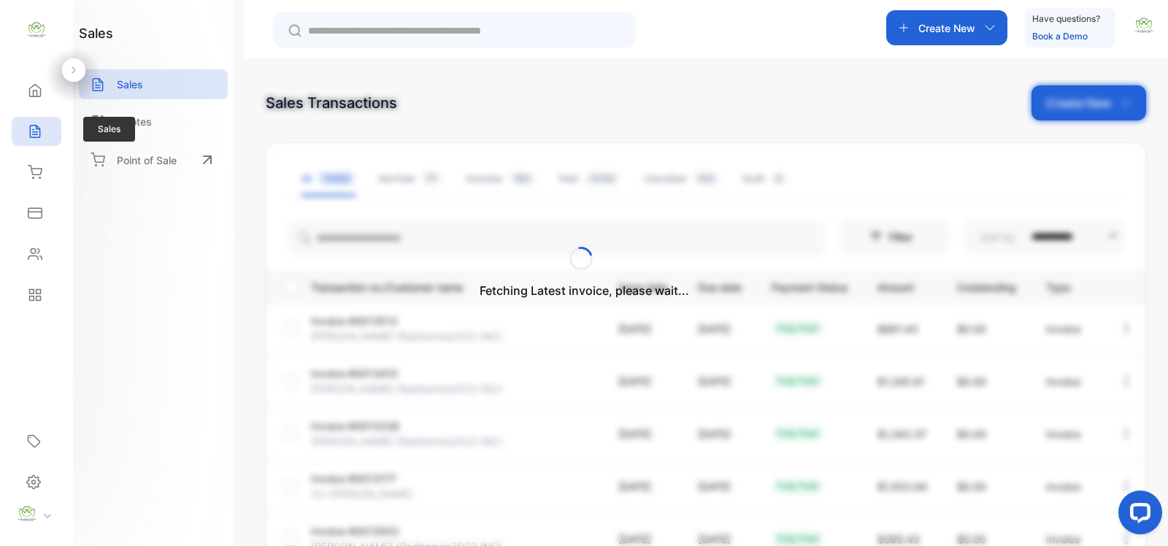
click at [50, 137] on div "Sales" at bounding box center [37, 131] width 50 height 29
